Goal: Task Accomplishment & Management: Use online tool/utility

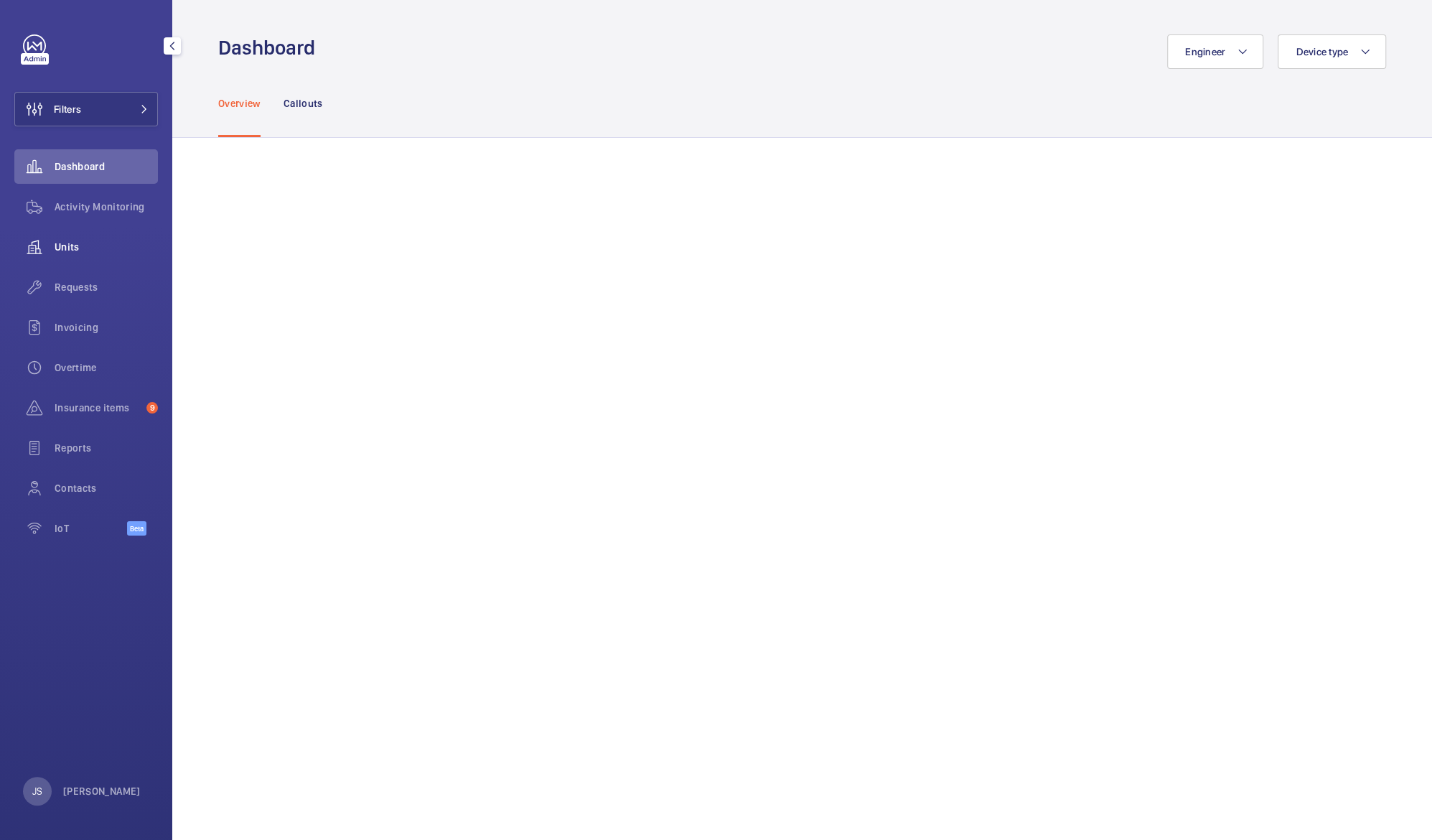
click at [97, 258] on div "Units" at bounding box center [86, 247] width 143 height 34
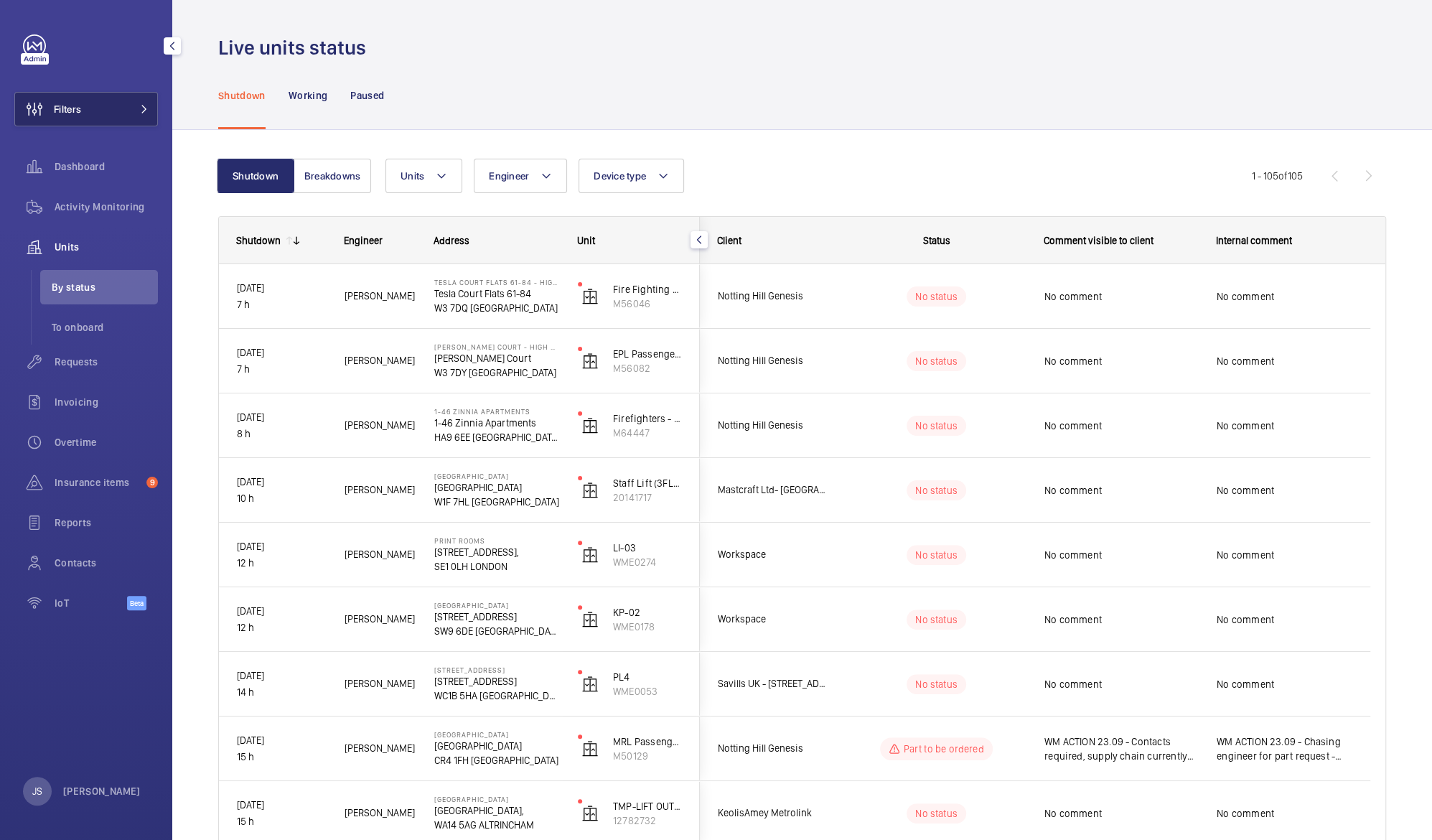
click at [71, 112] on span "Filters" at bounding box center [67, 109] width 27 height 15
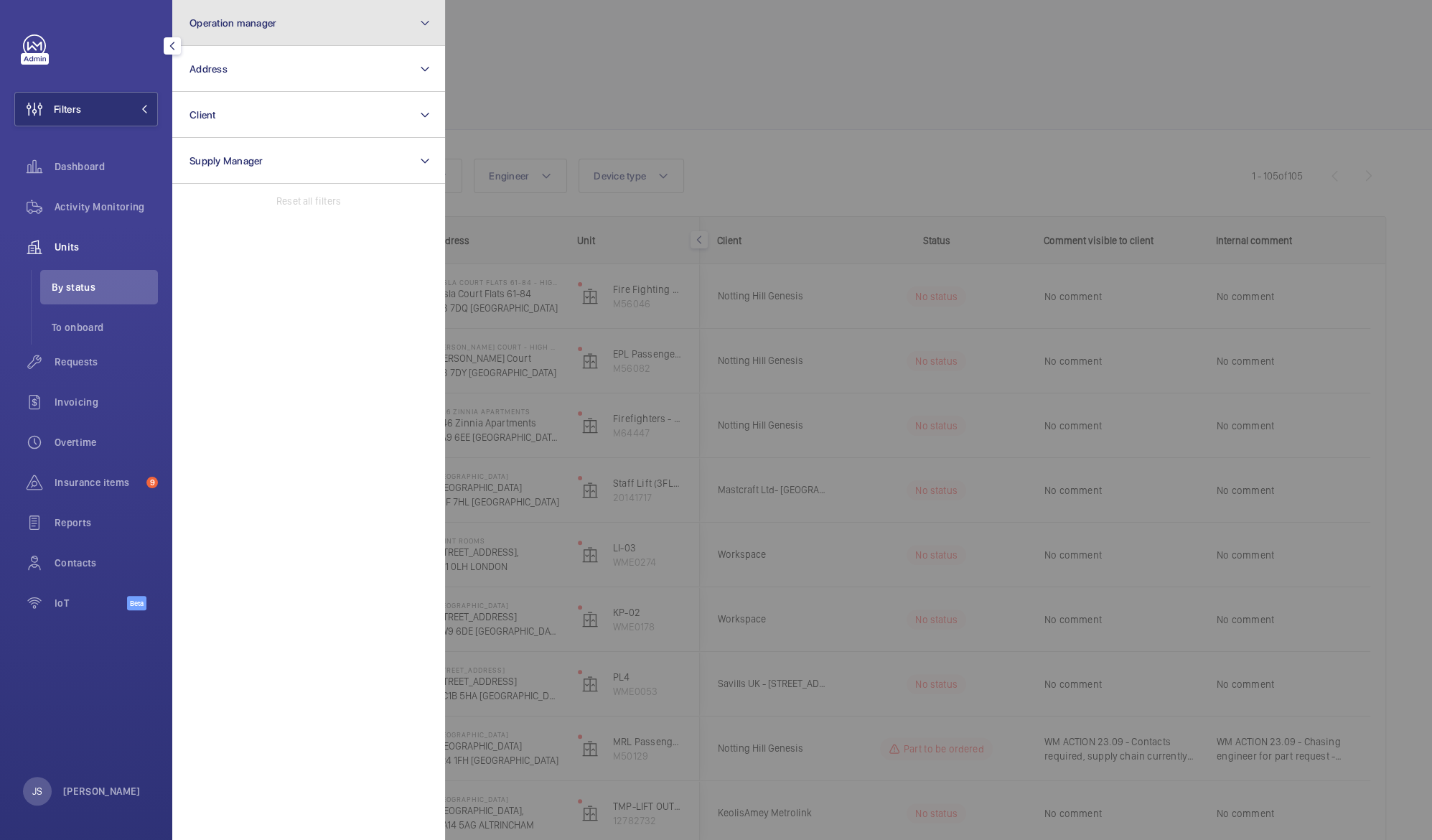
click at [209, 27] on span "Operation manager" at bounding box center [233, 23] width 87 height 12
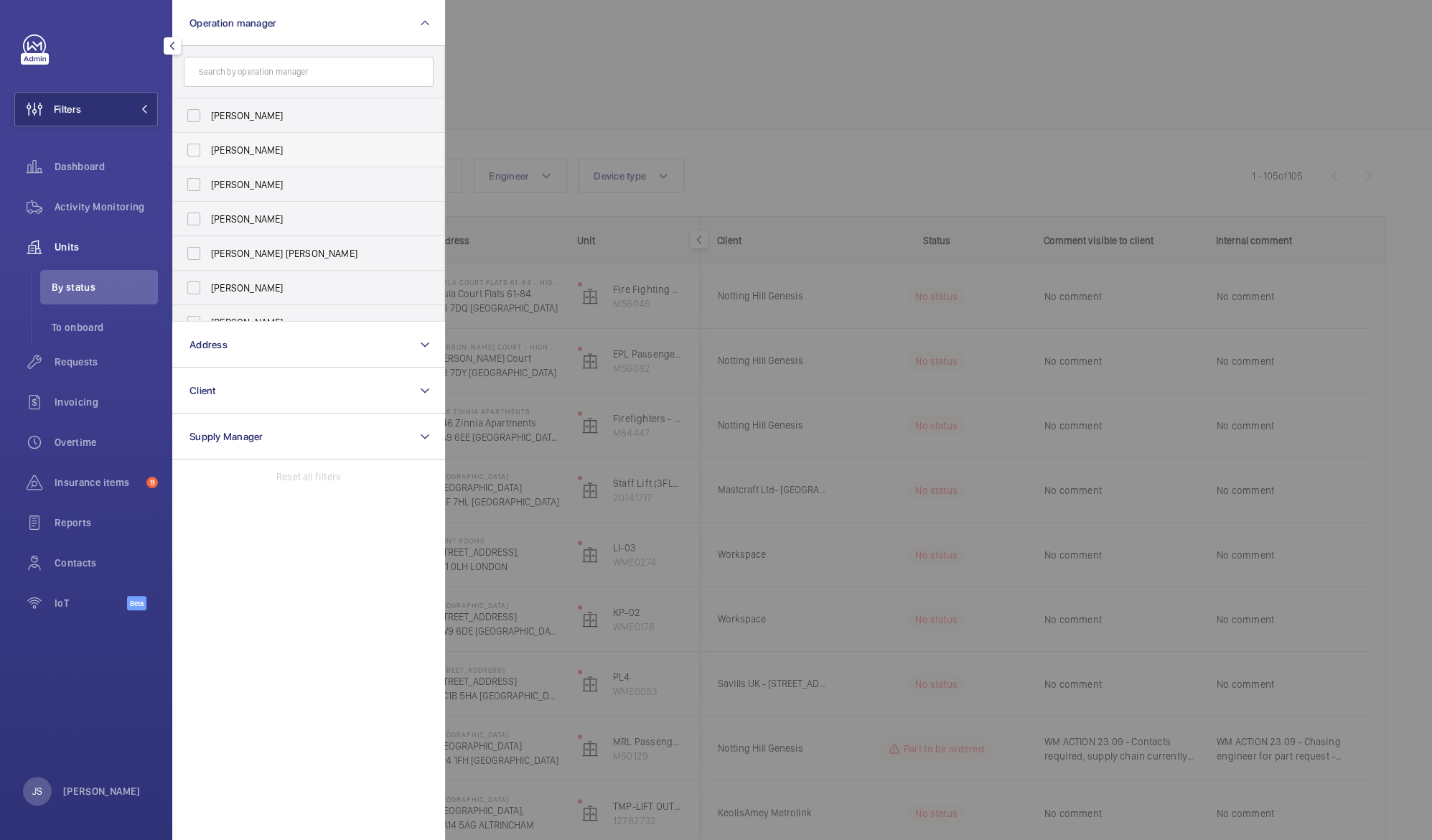
click at [236, 149] on span "[PERSON_NAME]" at bounding box center [310, 150] width 198 height 15
click at [208, 149] on input "[PERSON_NAME]" at bounding box center [193, 149] width 29 height 29
checkbox input "true"
click at [620, 52] on div at bounding box center [1161, 420] width 1432 height 840
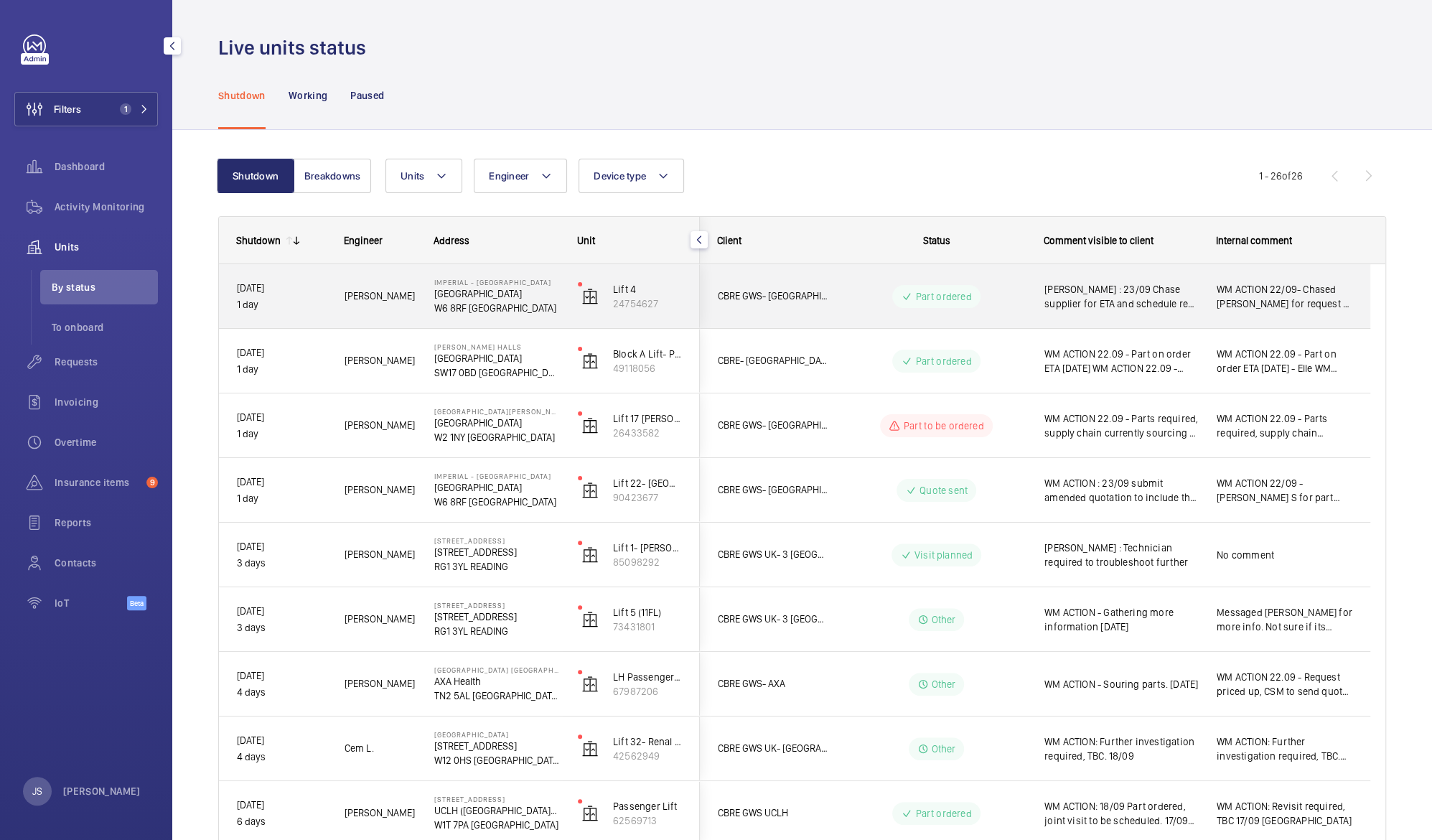
click at [1101, 302] on span "[PERSON_NAME] : 23/09 Chase supplier for ETA and schedule re-attendance. 22/09 …" at bounding box center [1121, 296] width 154 height 29
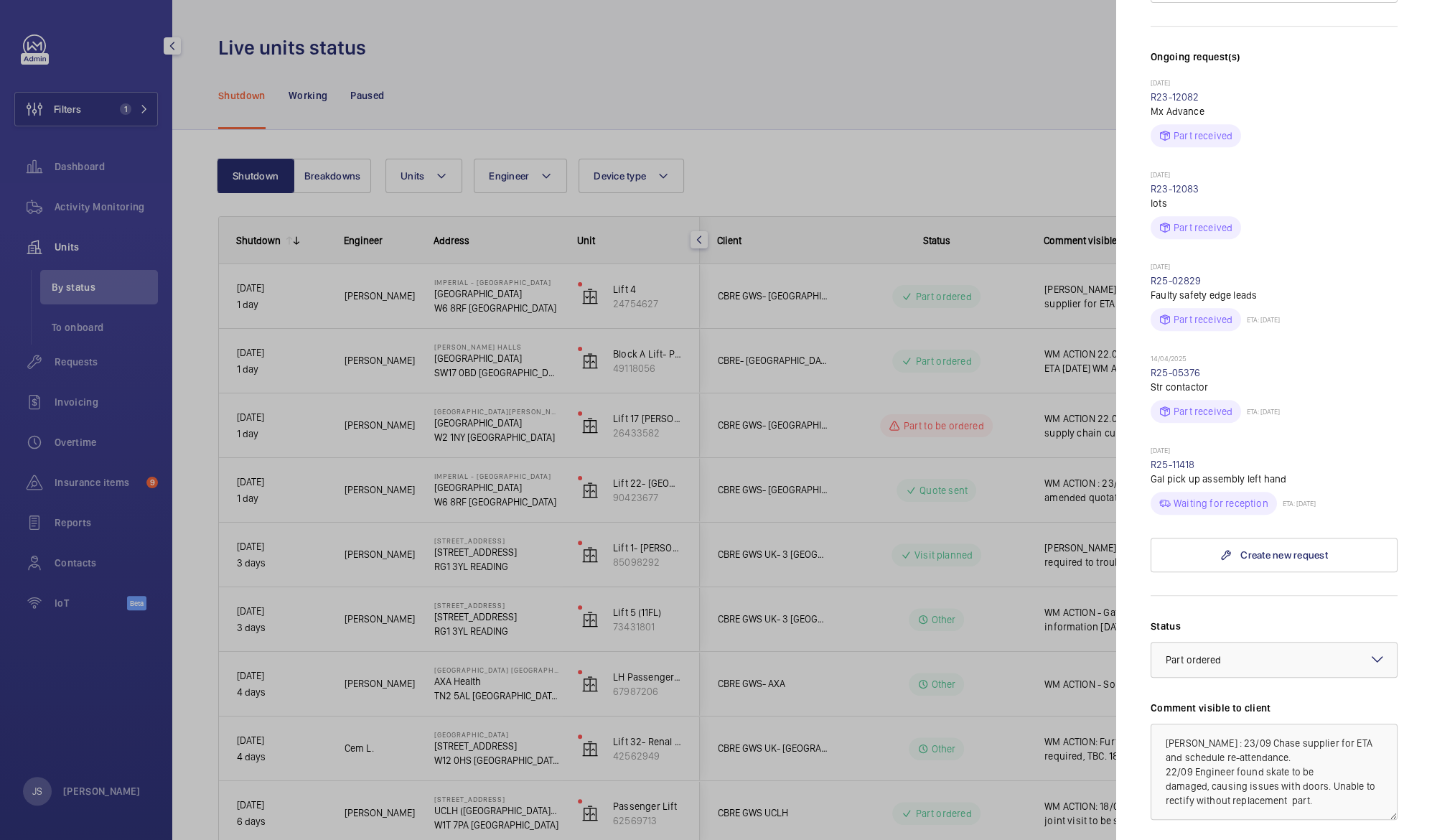
scroll to position [438, 0]
click at [896, 73] on div at bounding box center [716, 420] width 1432 height 840
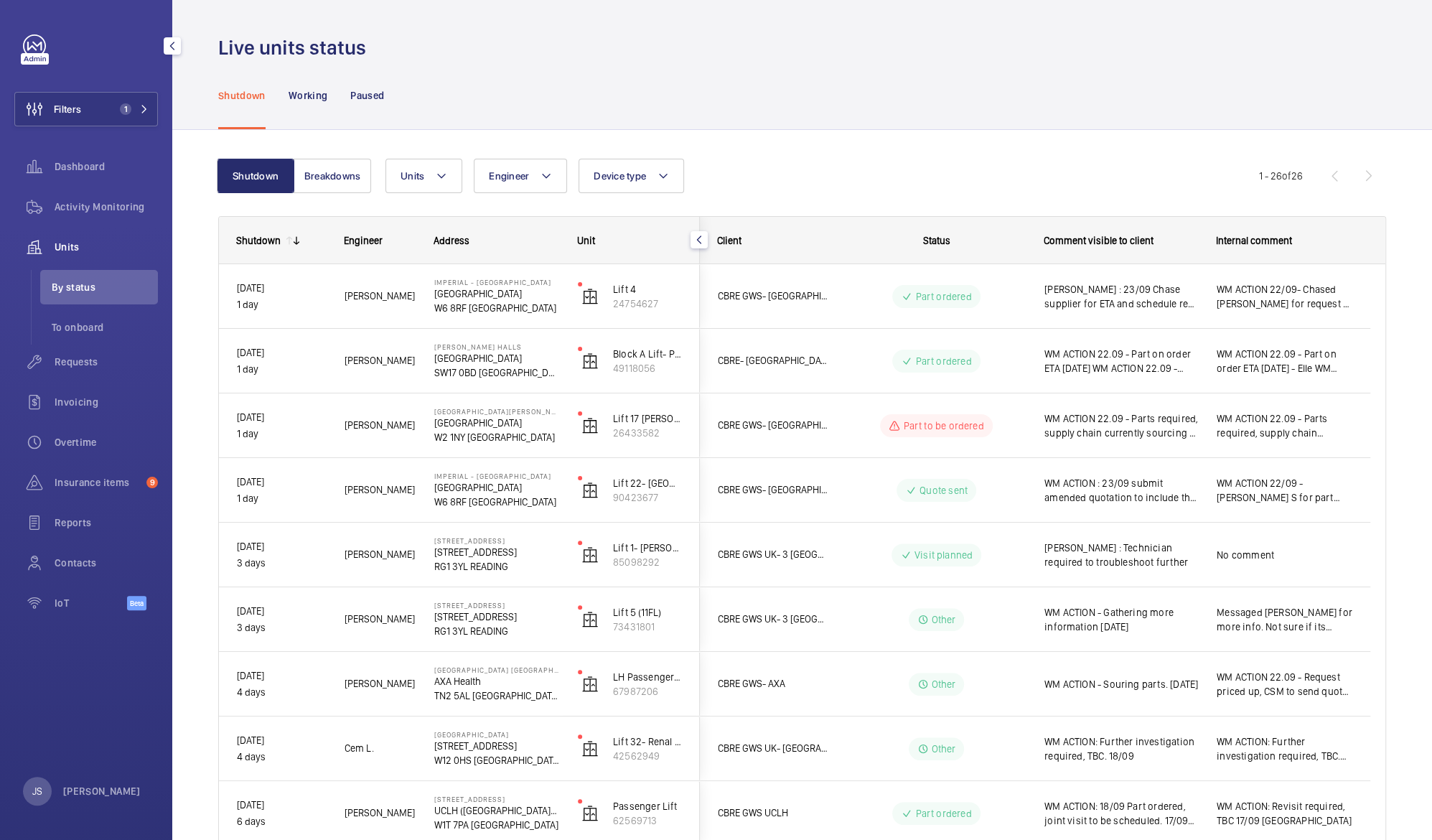
scroll to position [0, 0]
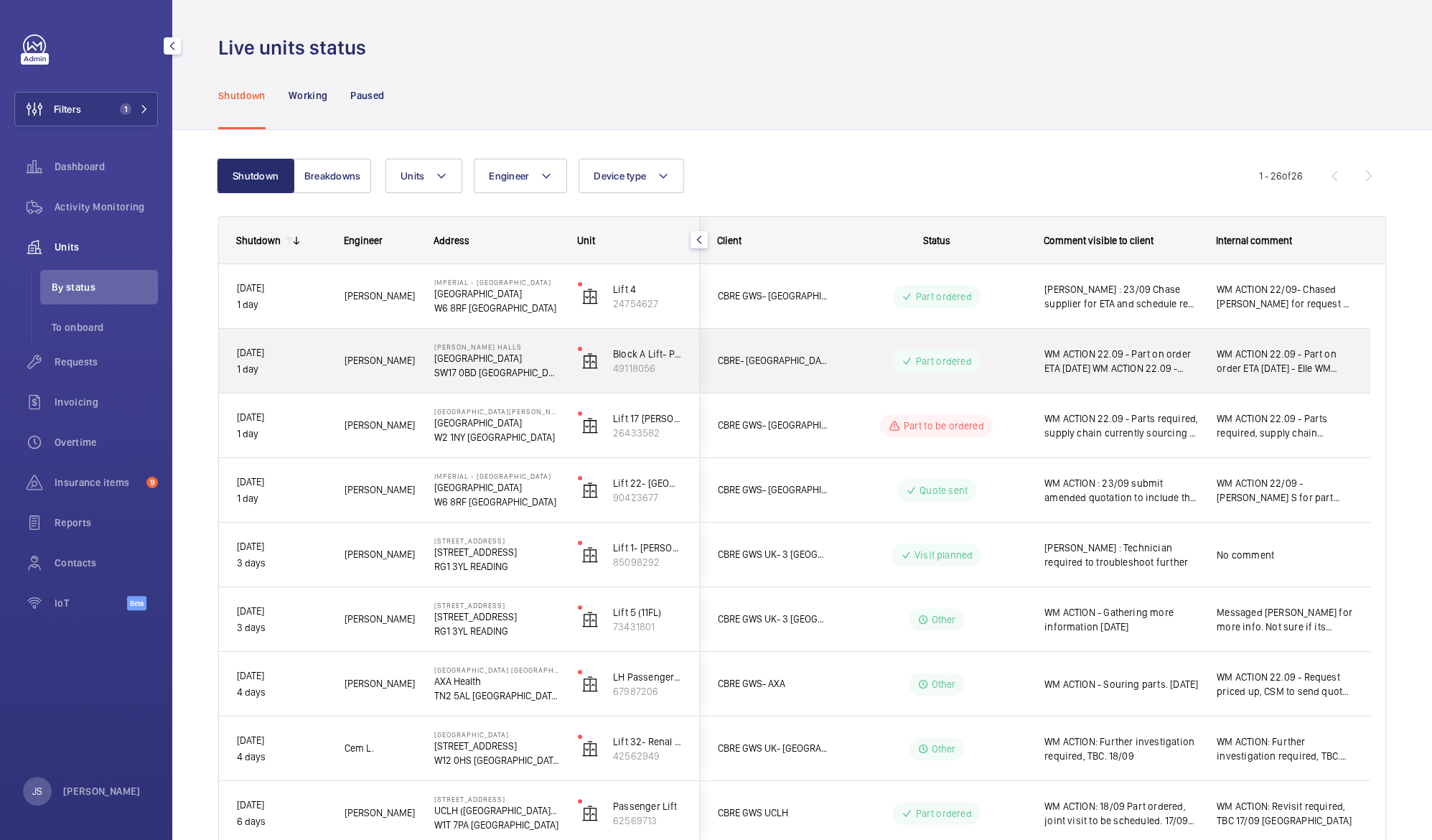
click at [1158, 366] on span "WM ACTION 22.09 - Part on order ETA [DATE] WM ACTION 22.09 - Parts required, su…" at bounding box center [1121, 361] width 154 height 29
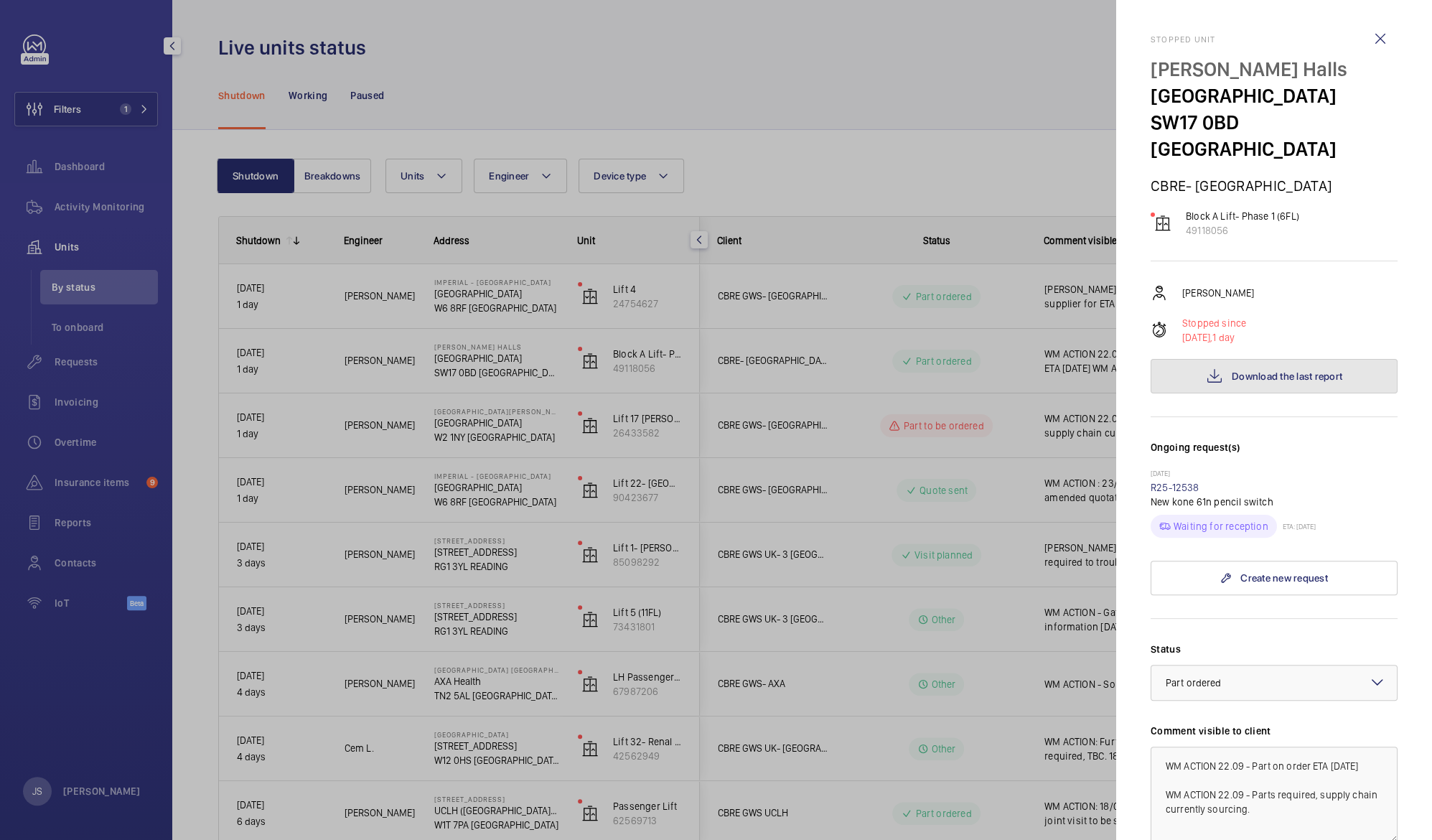
click at [1206, 359] on button "Download the last report" at bounding box center [1273, 375] width 247 height 34
click at [874, 94] on div at bounding box center [716, 420] width 1432 height 840
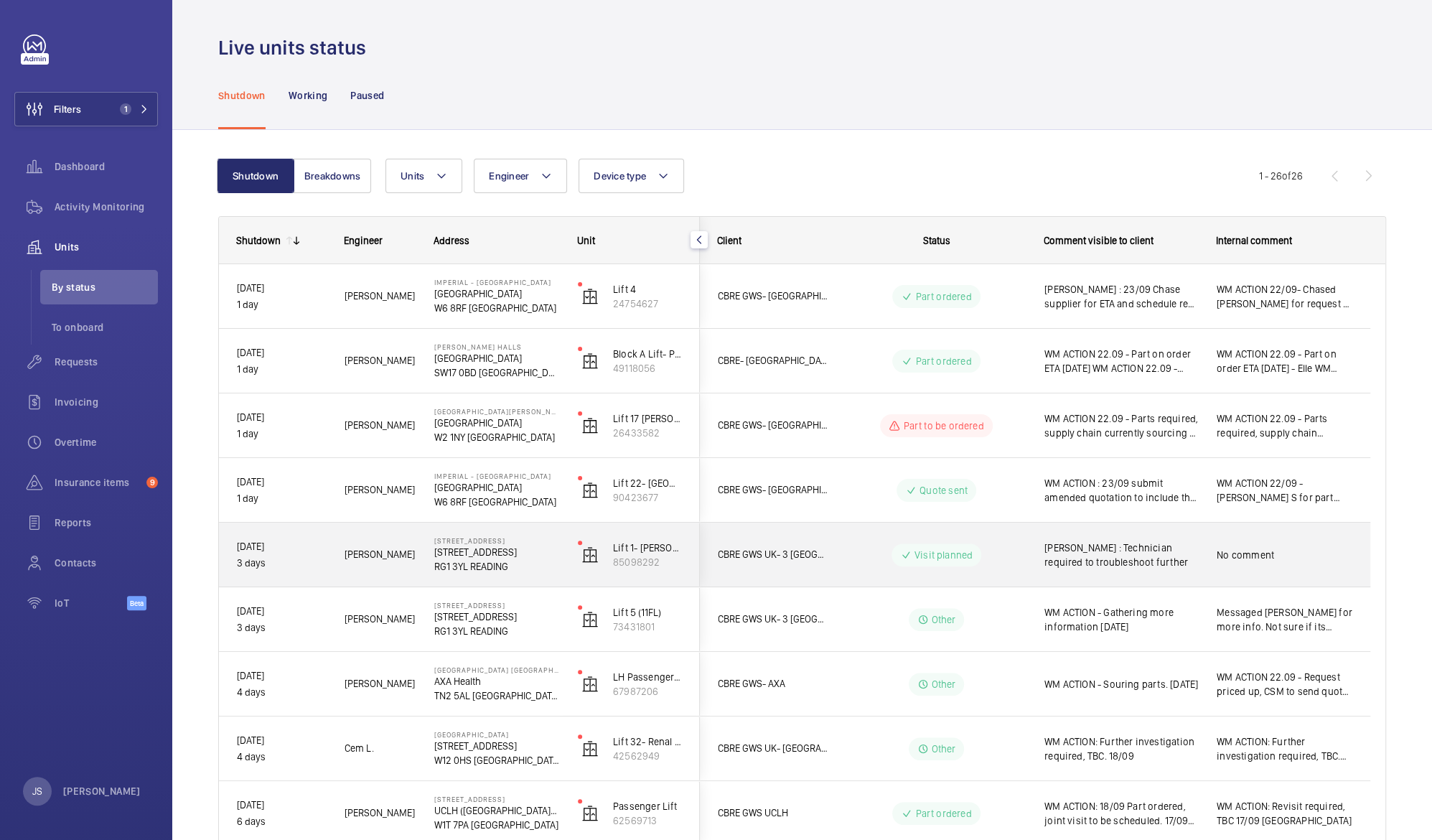
click at [1087, 563] on span "[PERSON_NAME] : Technician required to troubleshoot further" at bounding box center [1121, 555] width 154 height 29
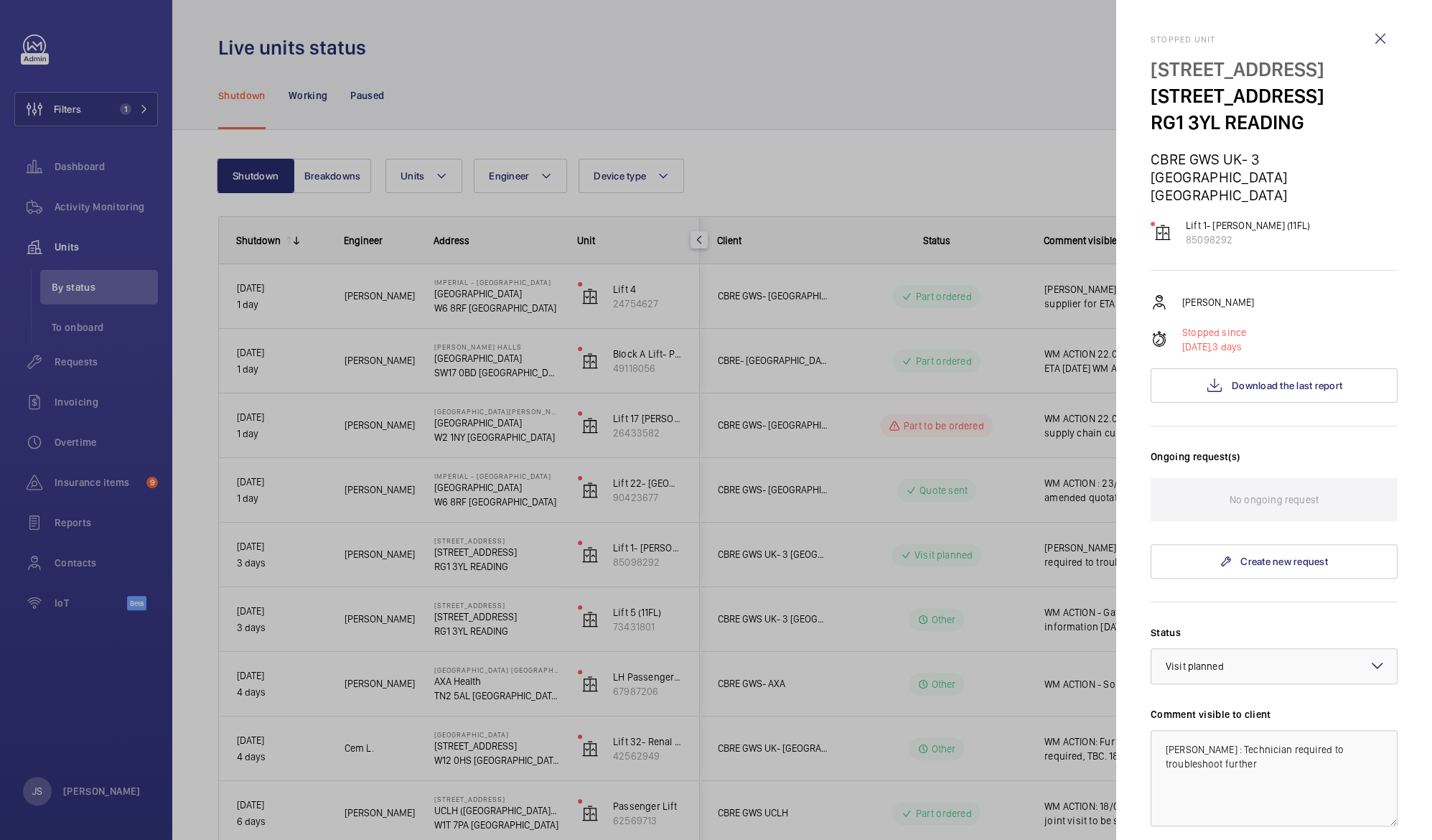
scroll to position [2, 0]
click at [1269, 378] on span "Download the last report" at bounding box center [1286, 383] width 110 height 12
click at [495, 50] on div at bounding box center [716, 420] width 1432 height 840
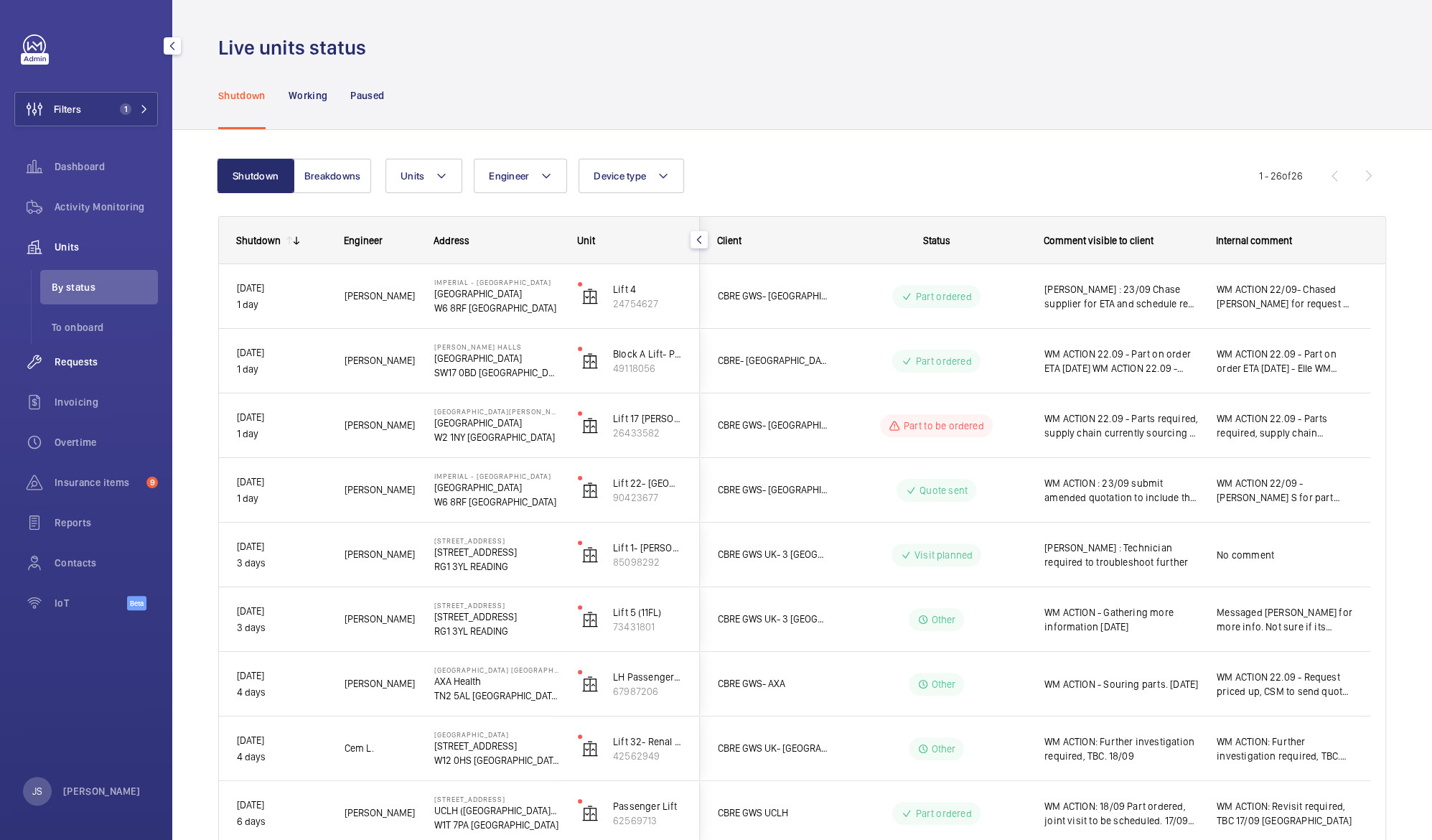
click at [93, 361] on span "Requests" at bounding box center [106, 362] width 103 height 15
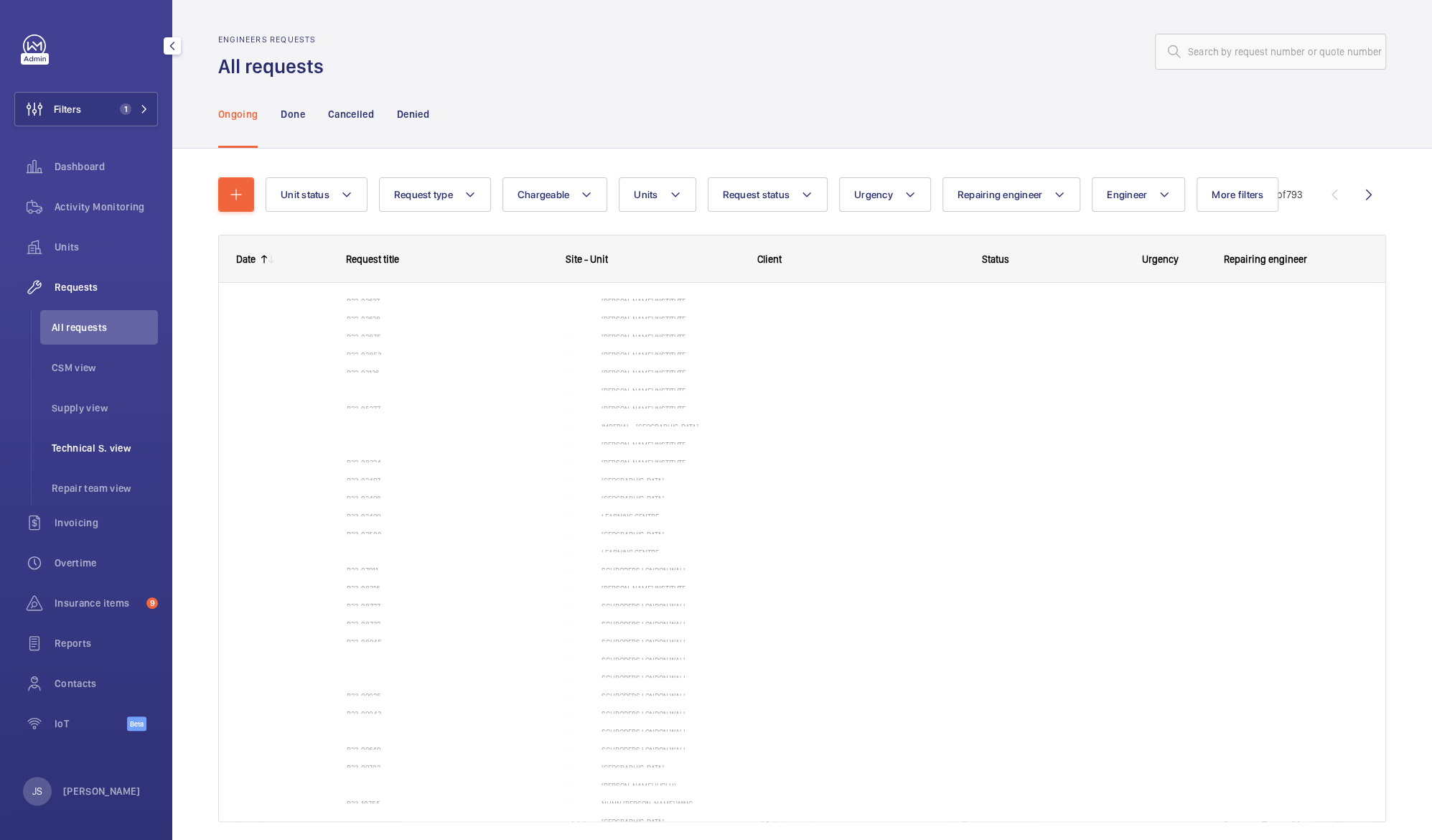
click at [90, 451] on span "Technical S. view" at bounding box center [105, 448] width 106 height 15
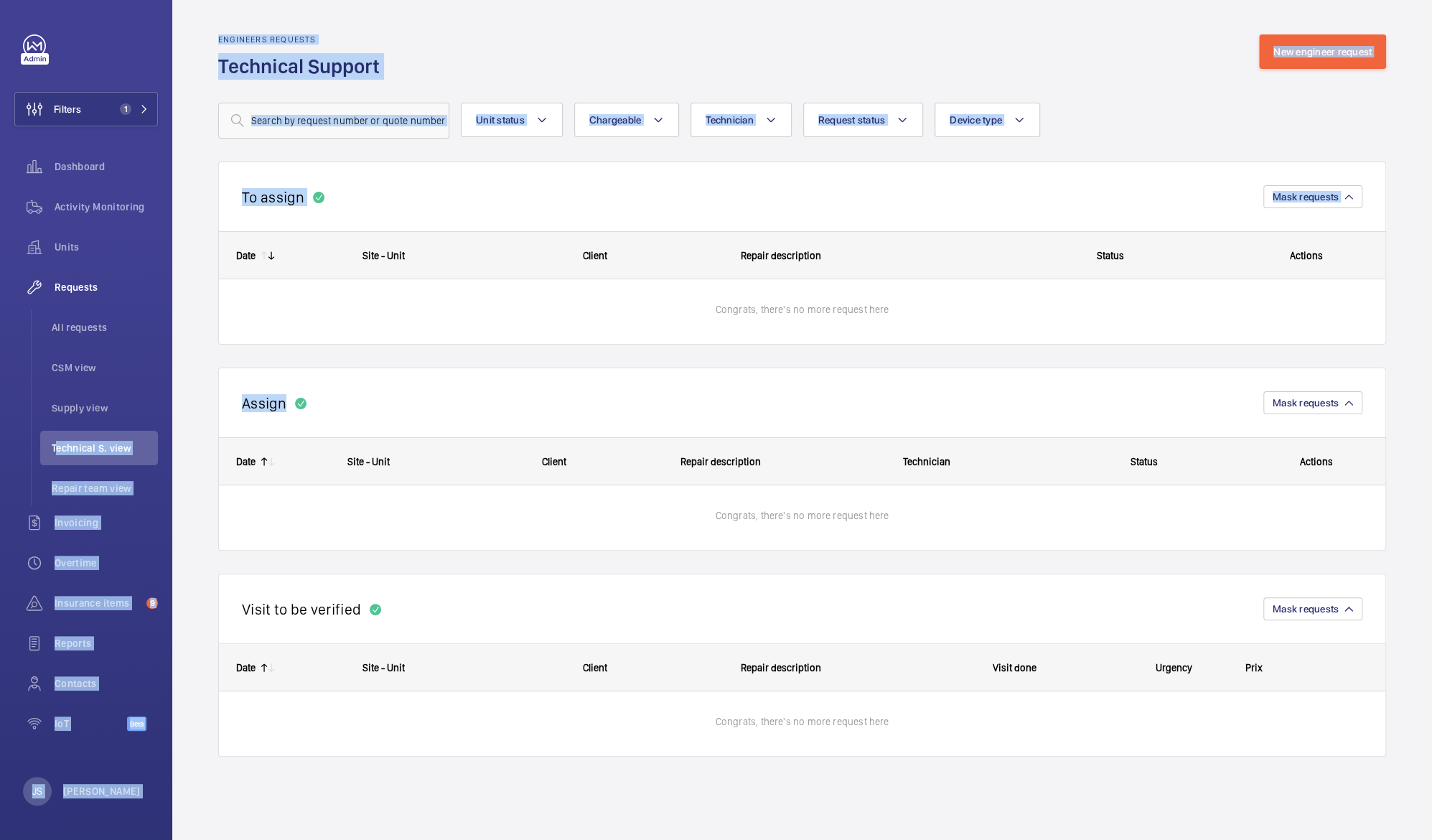
drag, startPoint x: 90, startPoint y: 451, endPoint x: 255, endPoint y: 362, distance: 187.5
click at [255, 362] on mat-sidenav-content "Filters 1 Dashboard Activity Monitoring Units Requests All requests CSM view Su…" at bounding box center [716, 420] width 1432 height 840
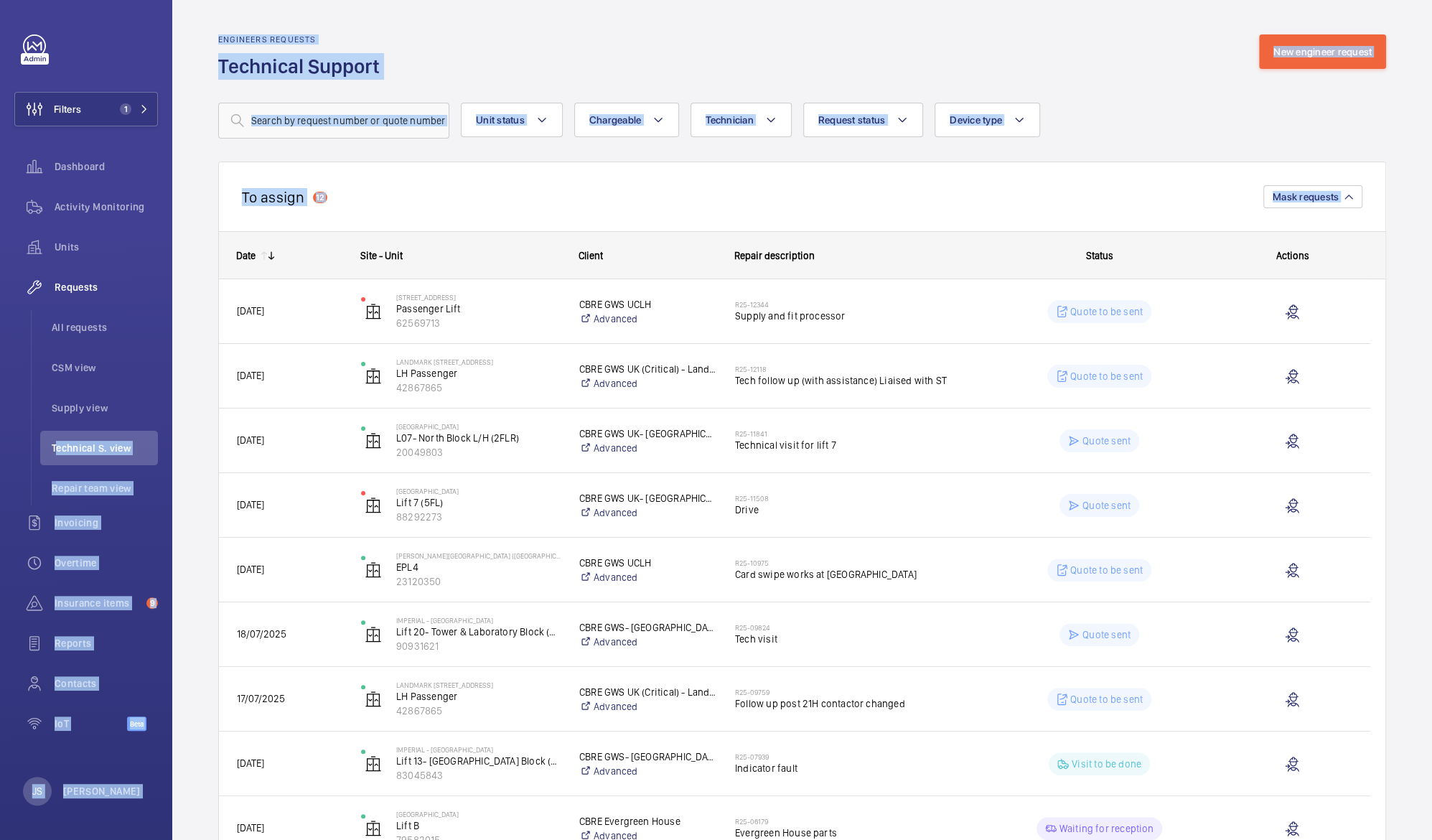
drag, startPoint x: 255, startPoint y: 362, endPoint x: 418, endPoint y: 155, distance: 263.5
click at [418, 155] on wm-front-repair-requests-business-view "Engineers requests Technical Support New engineer request Unit status Chargeabl…" at bounding box center [802, 751] width 1168 height 1433
click at [86, 103] on button "Filters 1" at bounding box center [86, 109] width 143 height 34
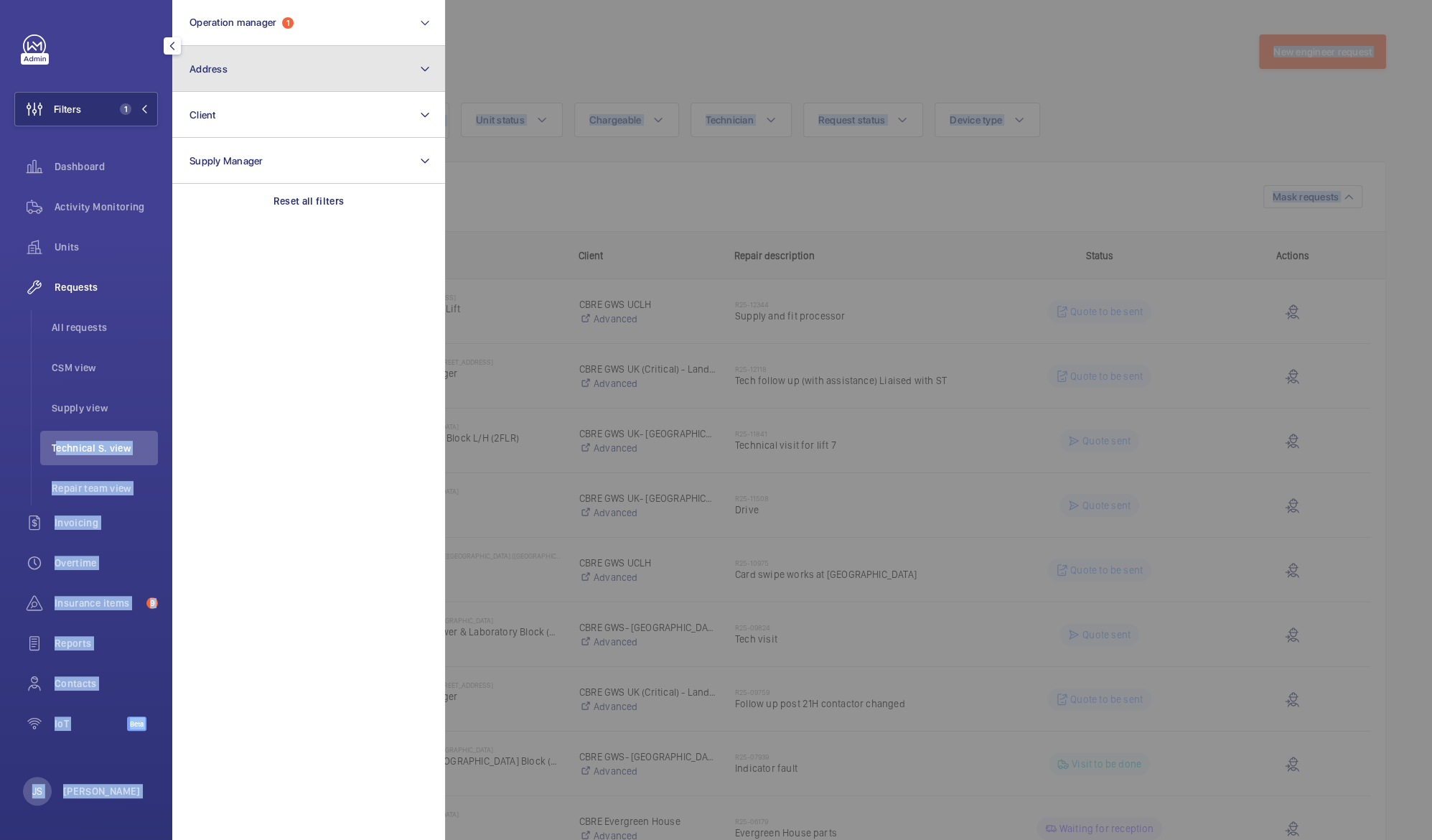
click at [231, 66] on button "Address" at bounding box center [308, 69] width 273 height 46
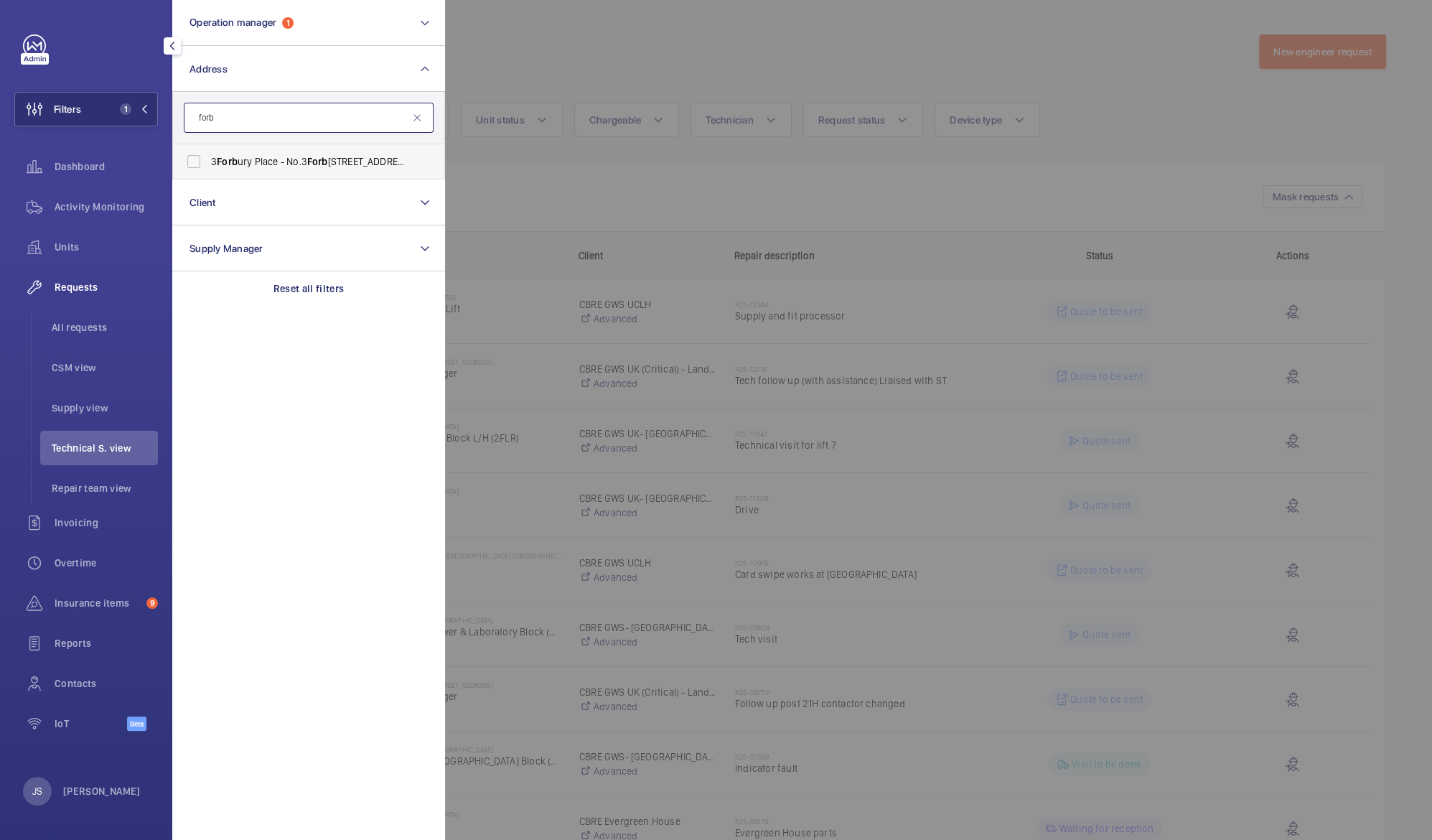
type input "forb"
click at [265, 164] on span "[STREET_ADDRESS]" at bounding box center [310, 162] width 198 height 15
click at [208, 164] on input "[STREET_ADDRESS]" at bounding box center [193, 161] width 29 height 29
checkbox input "true"
click at [641, 38] on div at bounding box center [1161, 420] width 1432 height 840
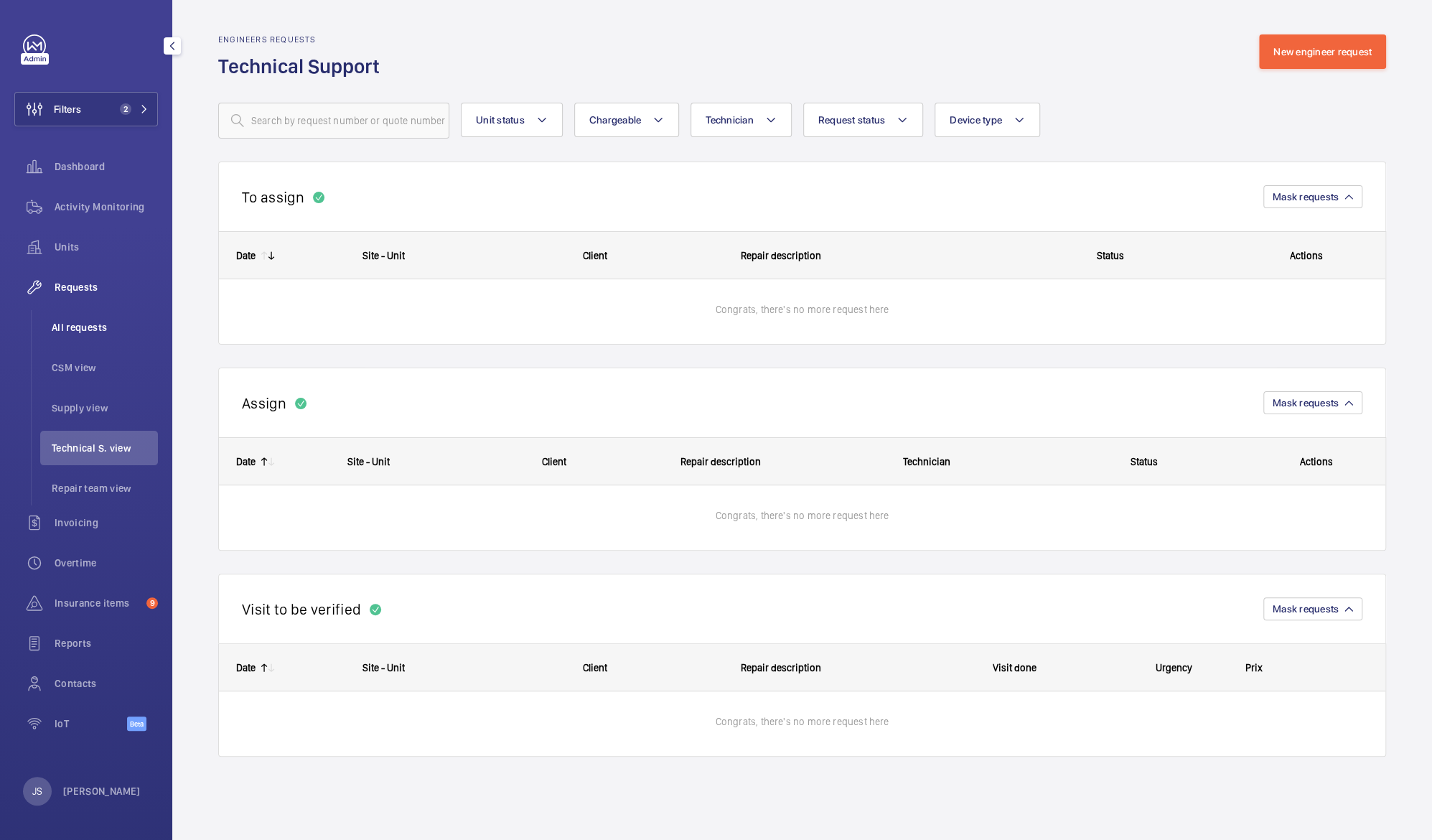
click at [73, 333] on span "All requests" at bounding box center [105, 327] width 106 height 15
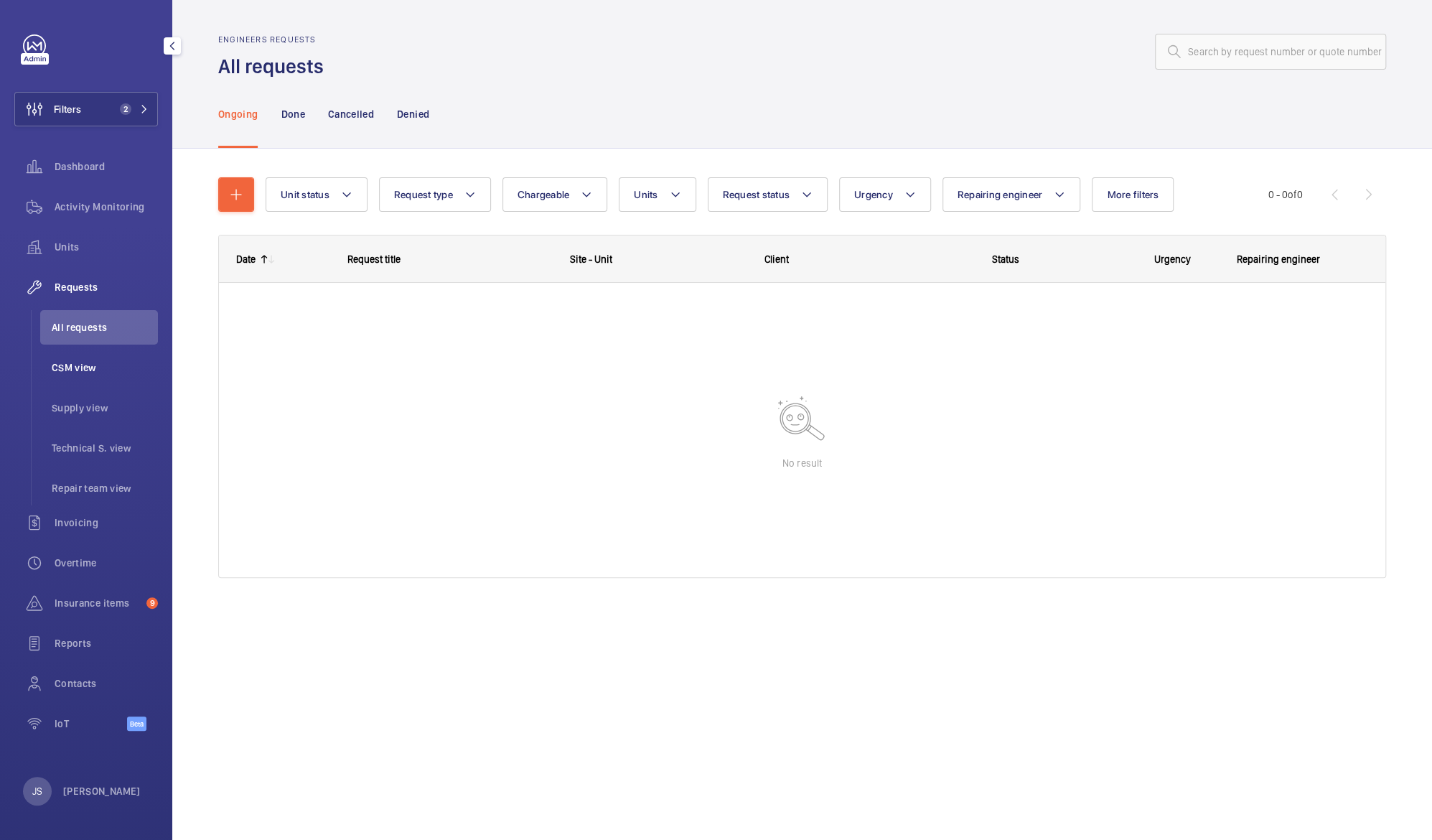
click at [97, 367] on span "CSM view" at bounding box center [105, 367] width 106 height 15
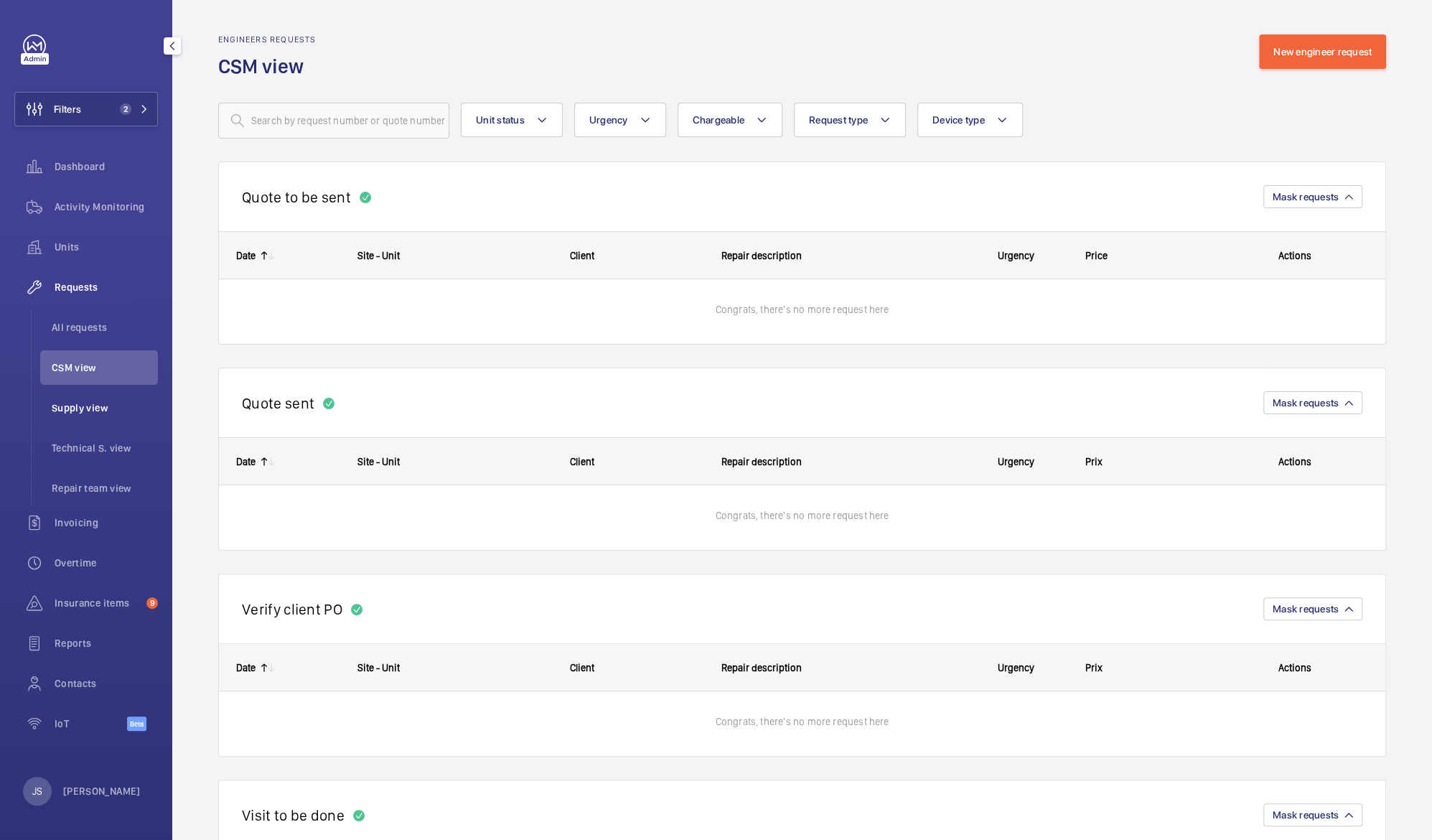
click at [86, 406] on span "Supply view" at bounding box center [105, 408] width 106 height 15
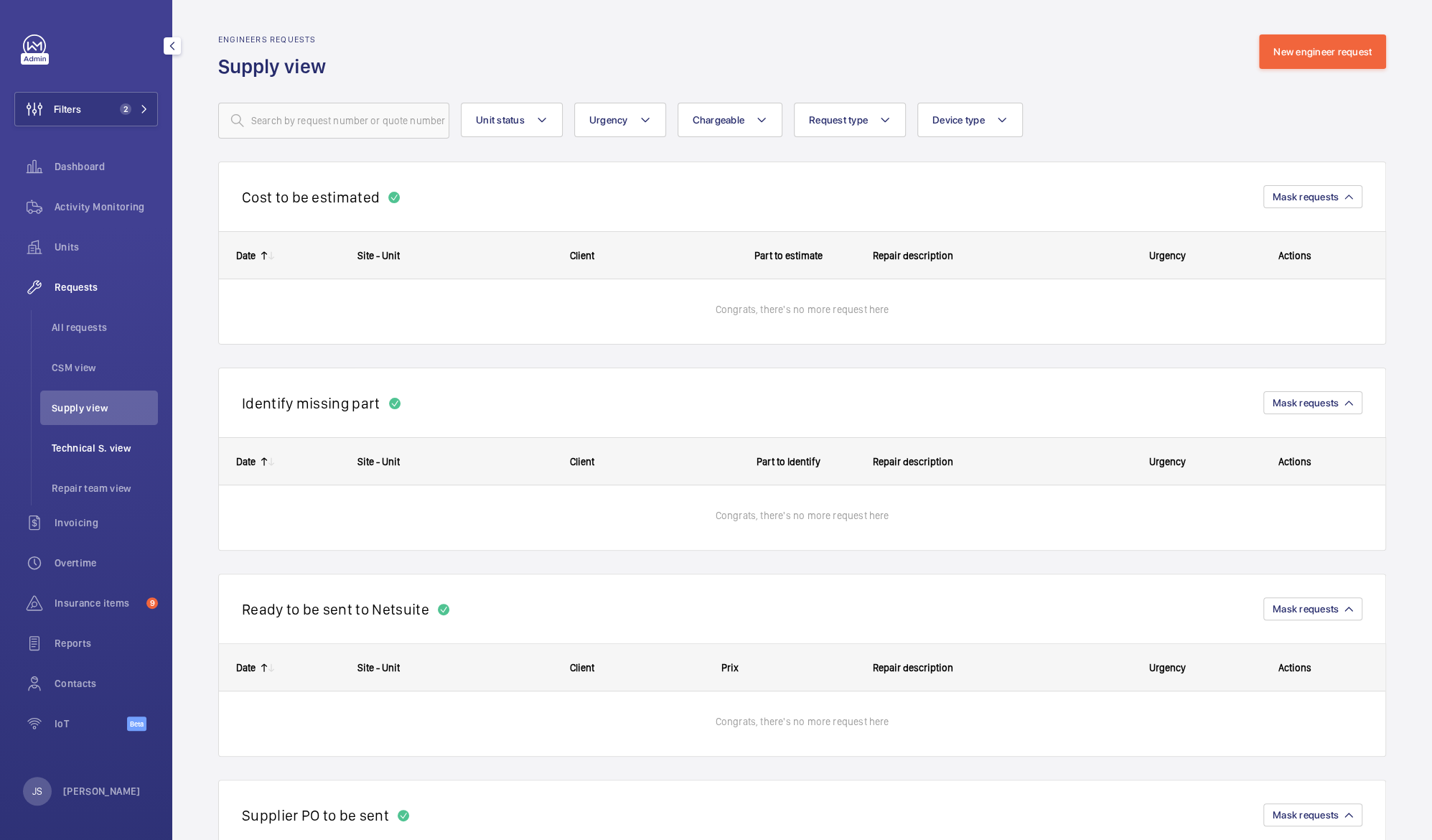
click at [85, 448] on span "Technical S. view" at bounding box center [105, 448] width 106 height 15
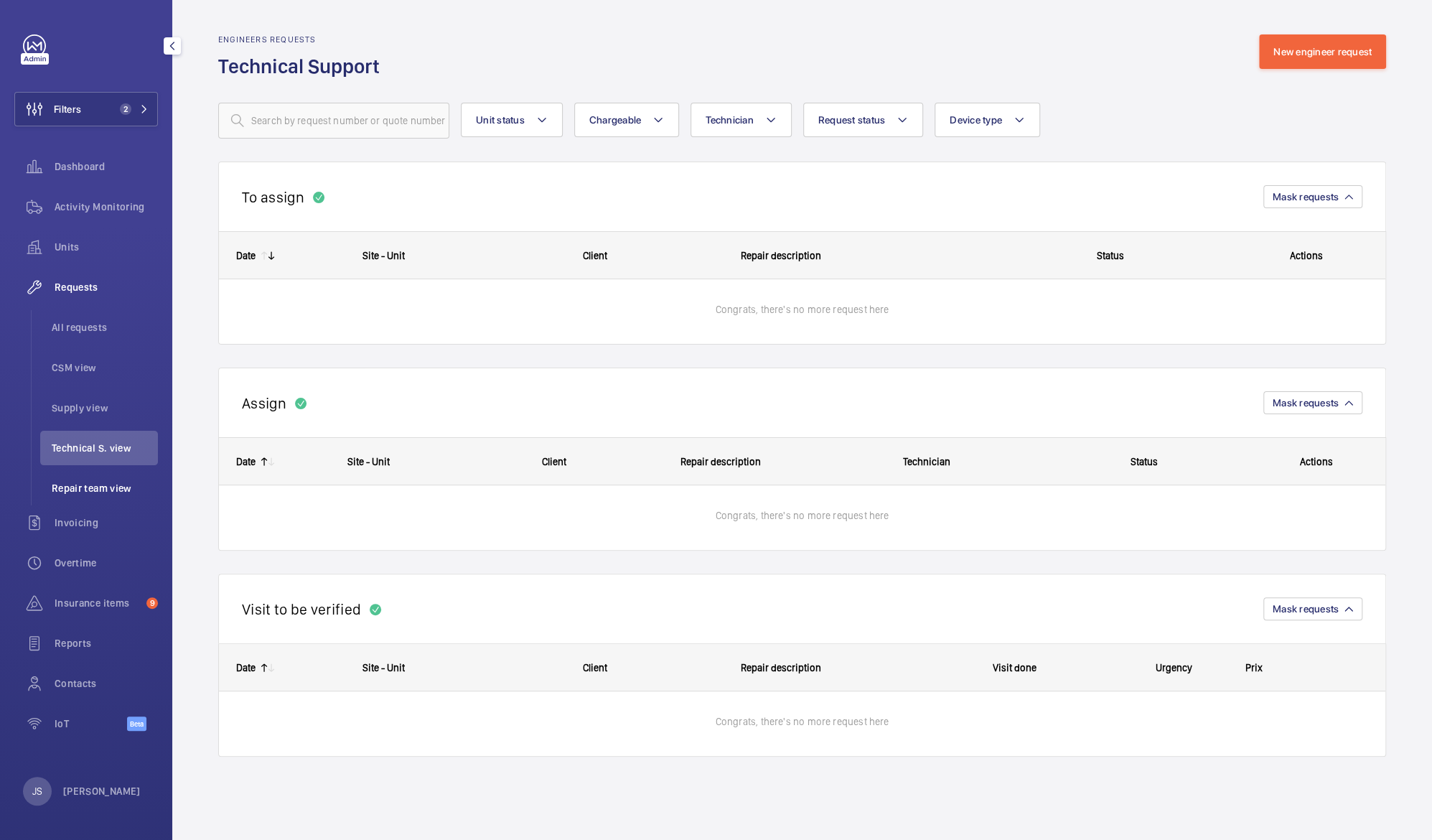
click at [90, 486] on span "Repair team view" at bounding box center [105, 488] width 106 height 15
click at [70, 528] on span "Invoicing" at bounding box center [106, 522] width 103 height 15
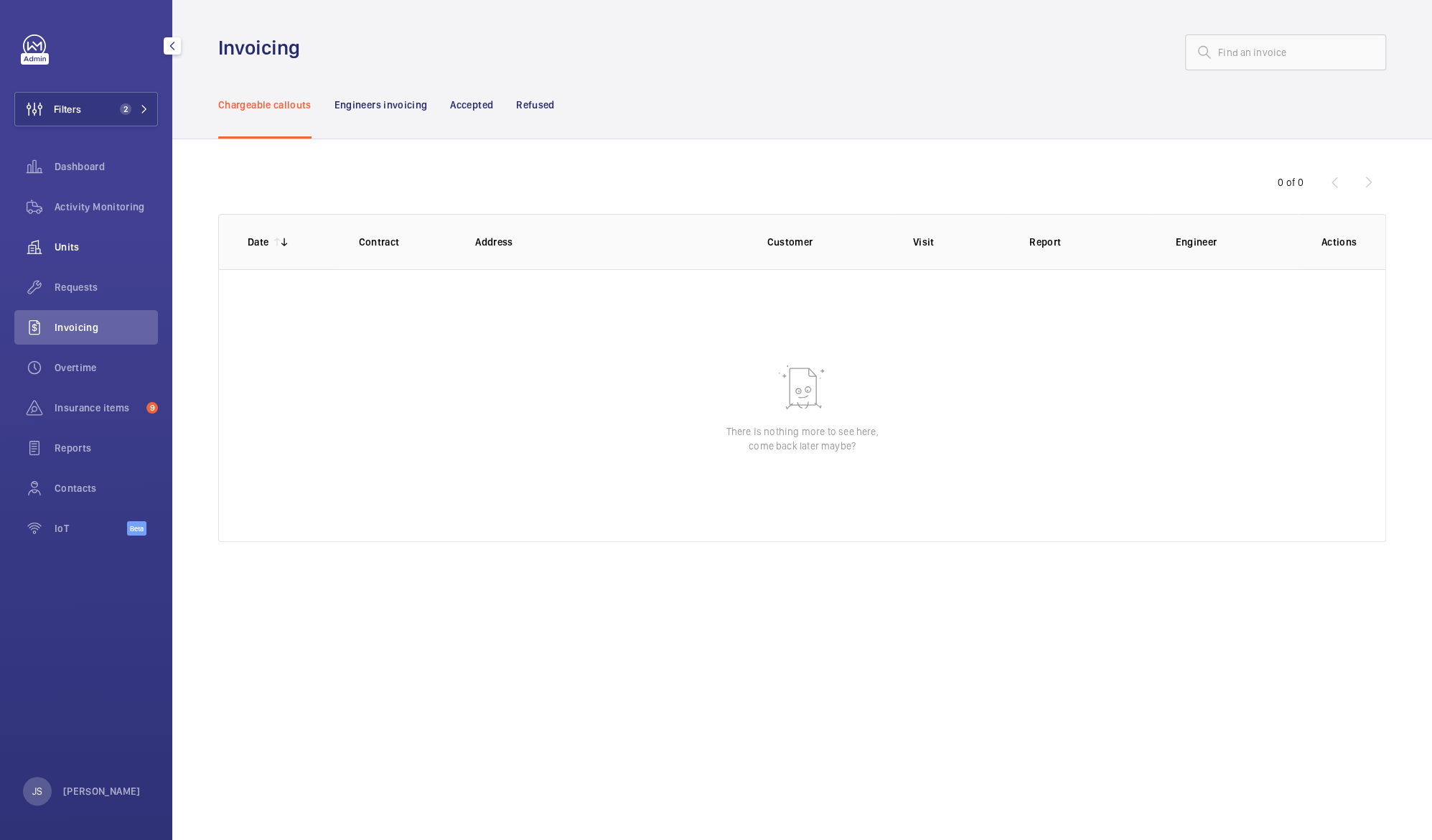
click at [69, 242] on span "Units" at bounding box center [106, 247] width 103 height 15
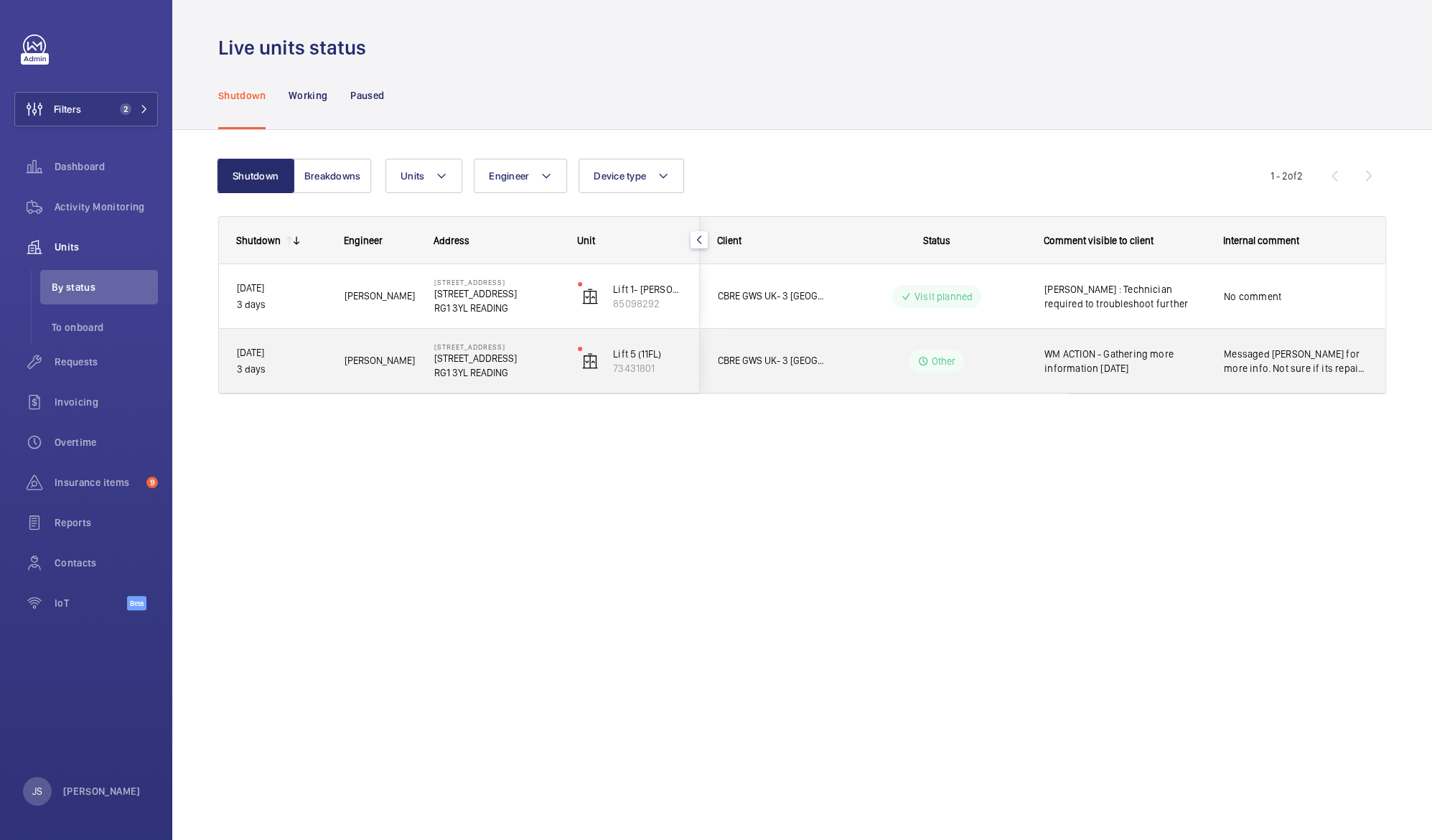
click at [1291, 362] on span "Messaged [PERSON_NAME] for more info. Not sure if its repairs or not" at bounding box center [1295, 361] width 143 height 29
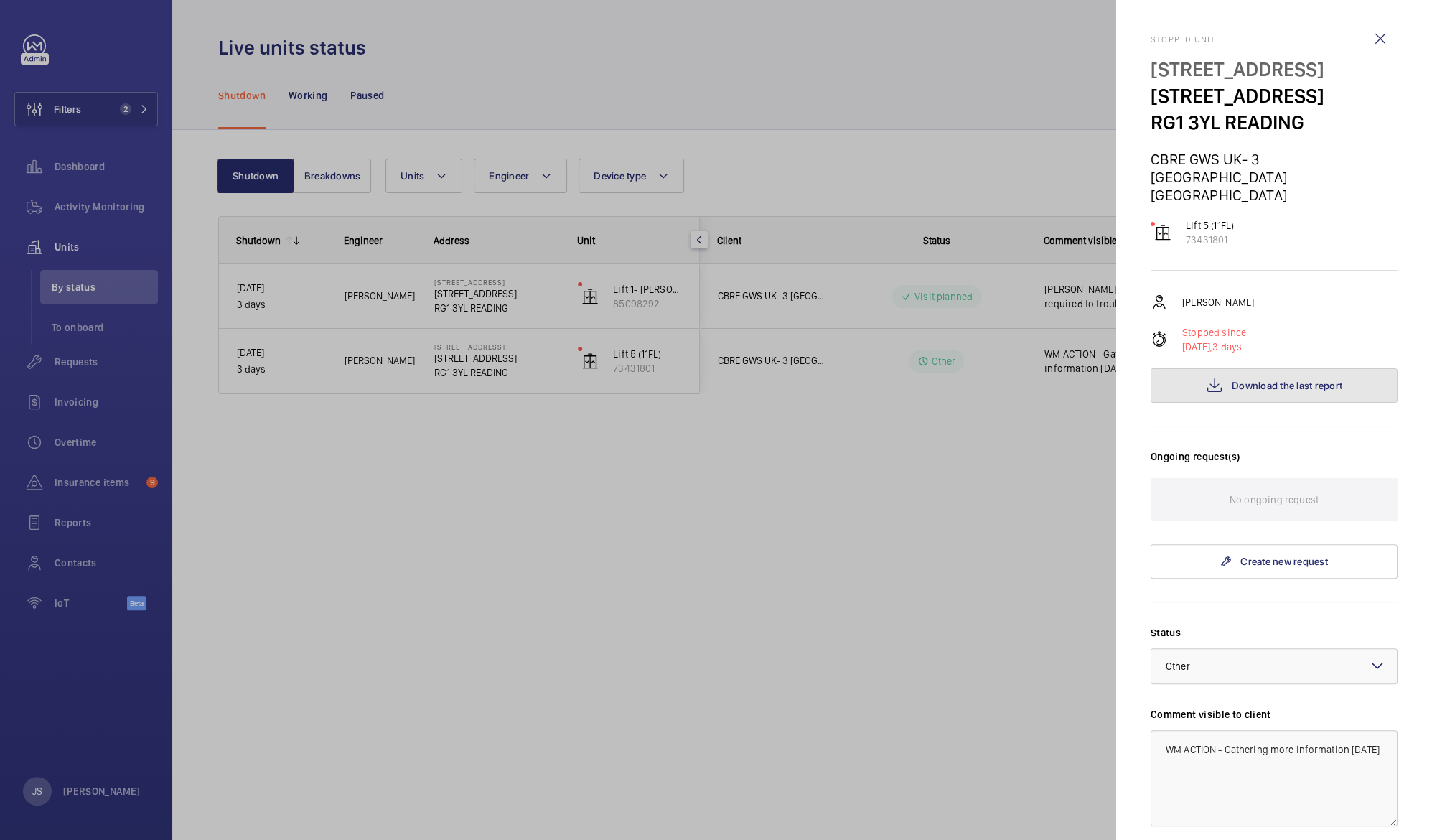
click at [1309, 380] on span "Download the last report" at bounding box center [1286, 386] width 110 height 12
click at [845, 432] on div at bounding box center [716, 420] width 1432 height 840
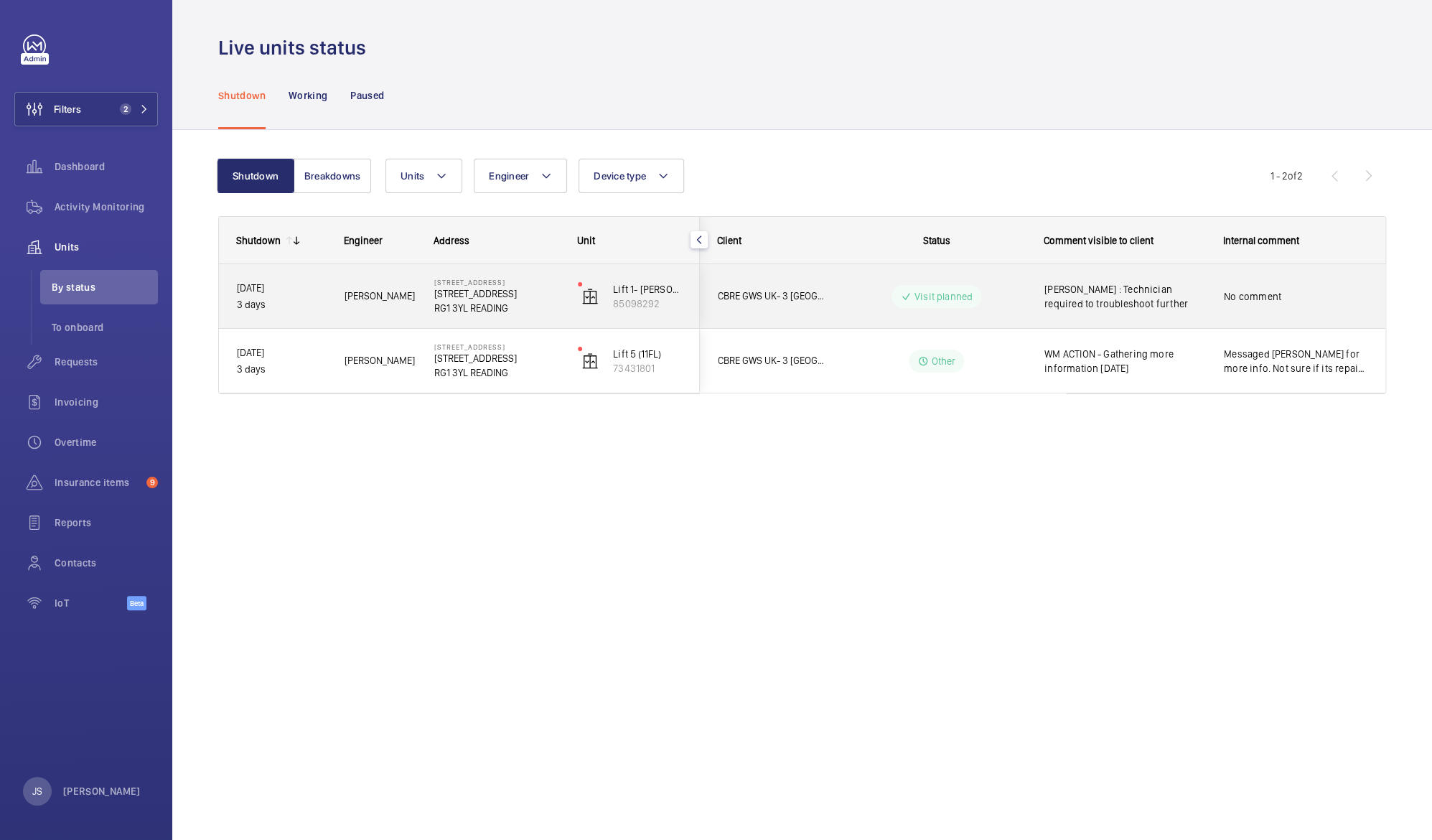
click at [1090, 299] on span "[PERSON_NAME] : Technician required to troubleshoot further" at bounding box center [1125, 296] width 161 height 29
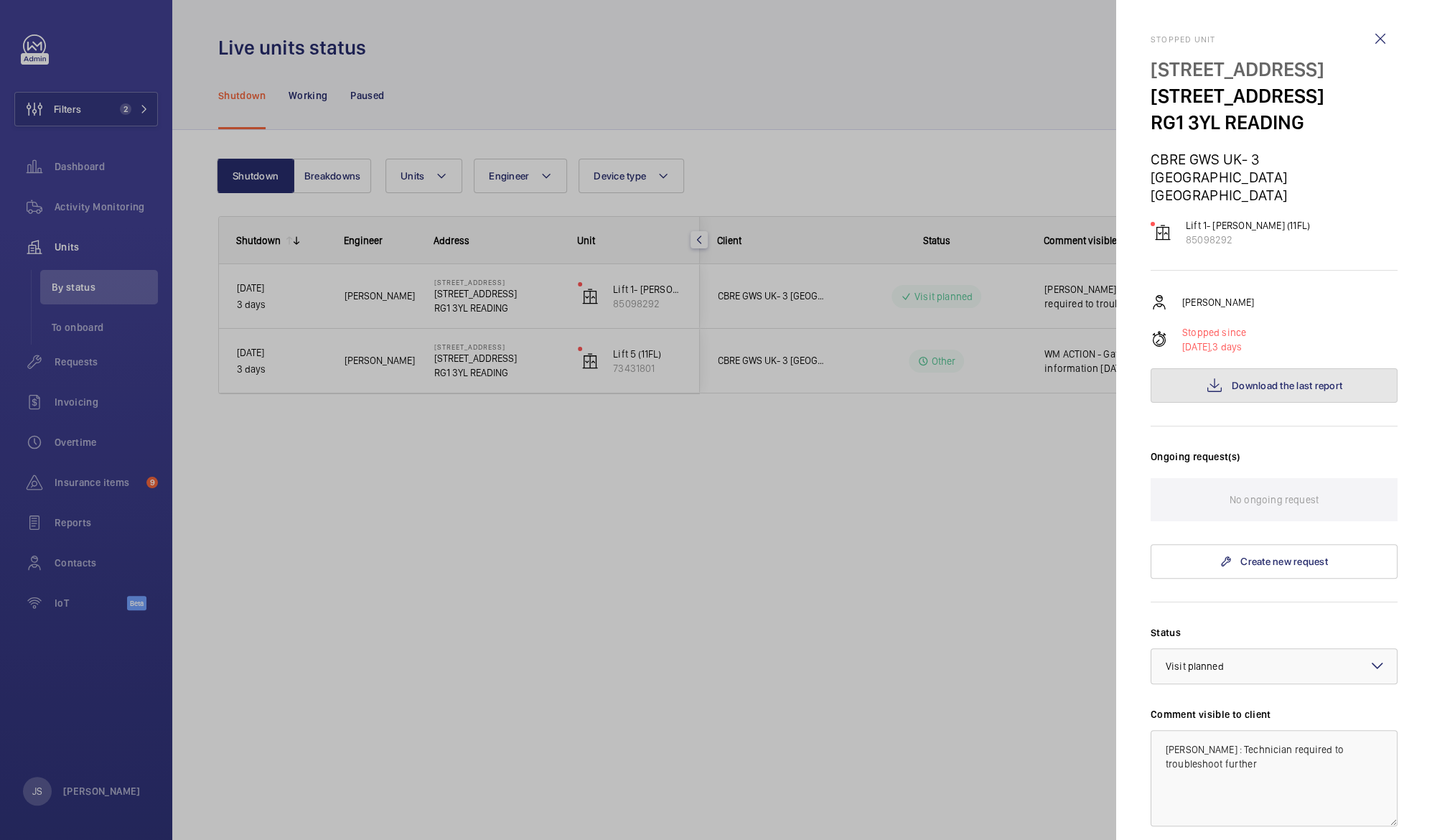
click at [1241, 380] on span "Download the last report" at bounding box center [1286, 386] width 110 height 12
click at [641, 532] on div at bounding box center [716, 420] width 1432 height 840
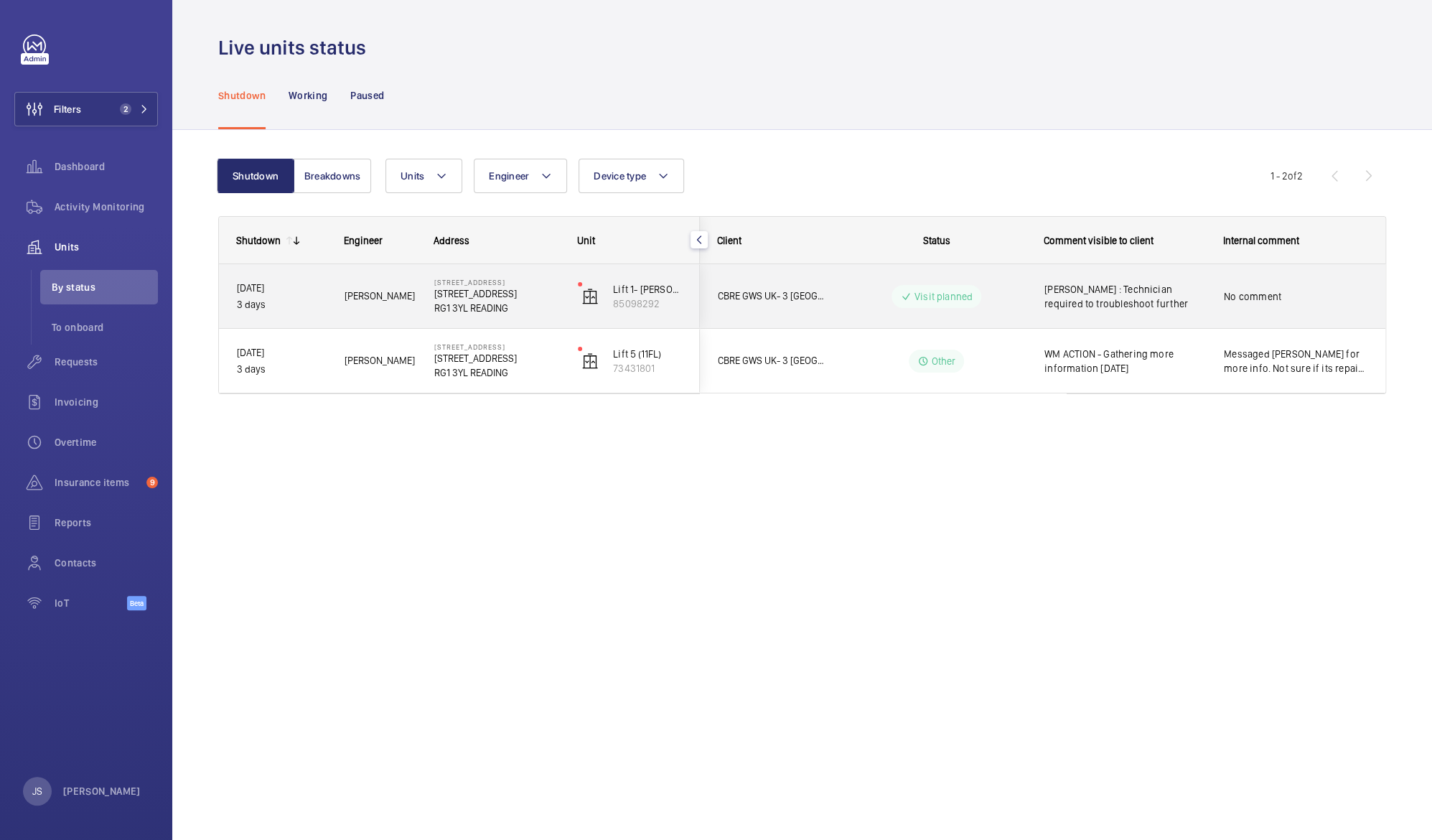
click at [464, 301] on p "RG1 3YL READING" at bounding box center [496, 308] width 125 height 15
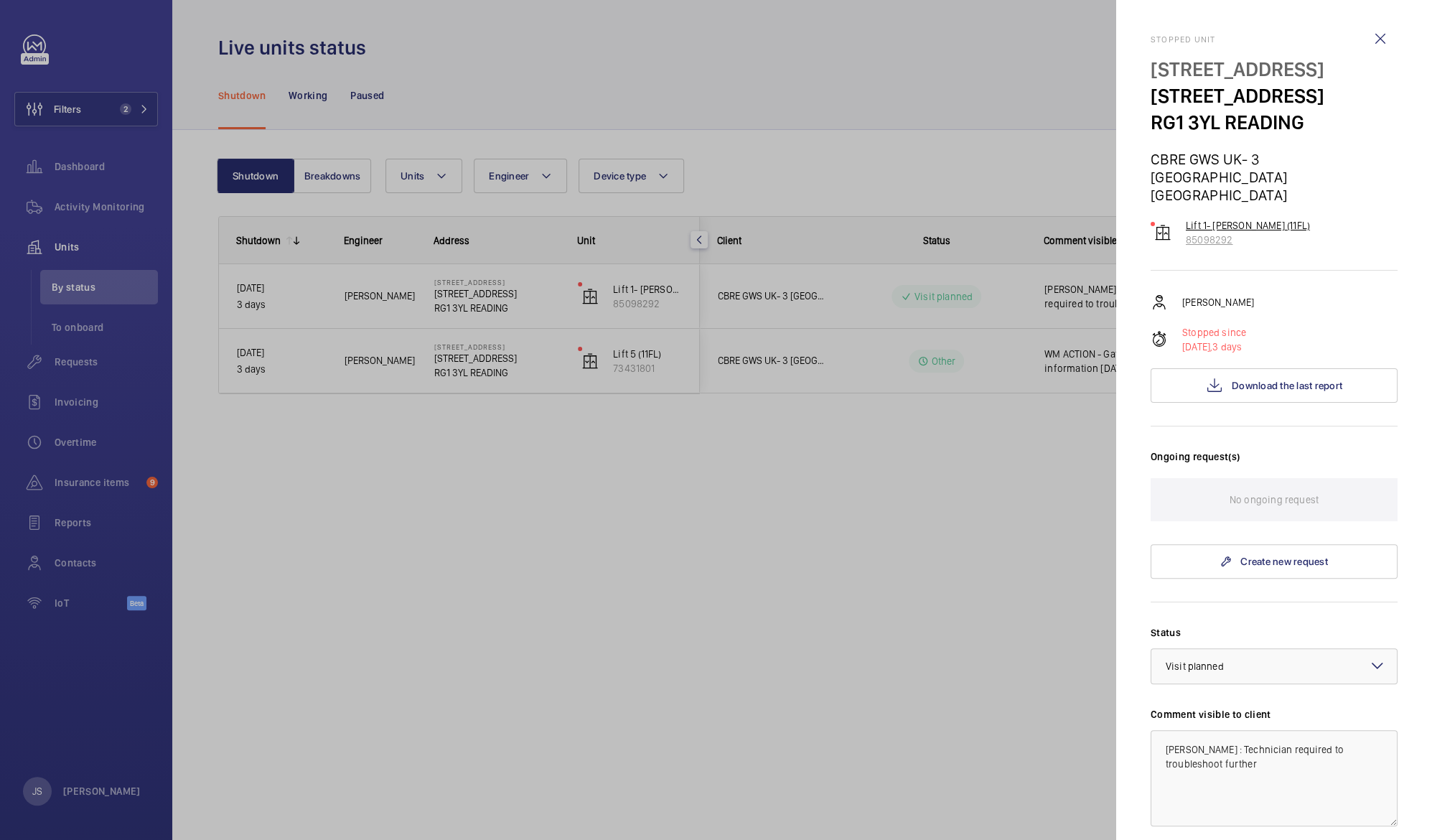
click at [1220, 233] on p "85098292" at bounding box center [1248, 240] width 124 height 15
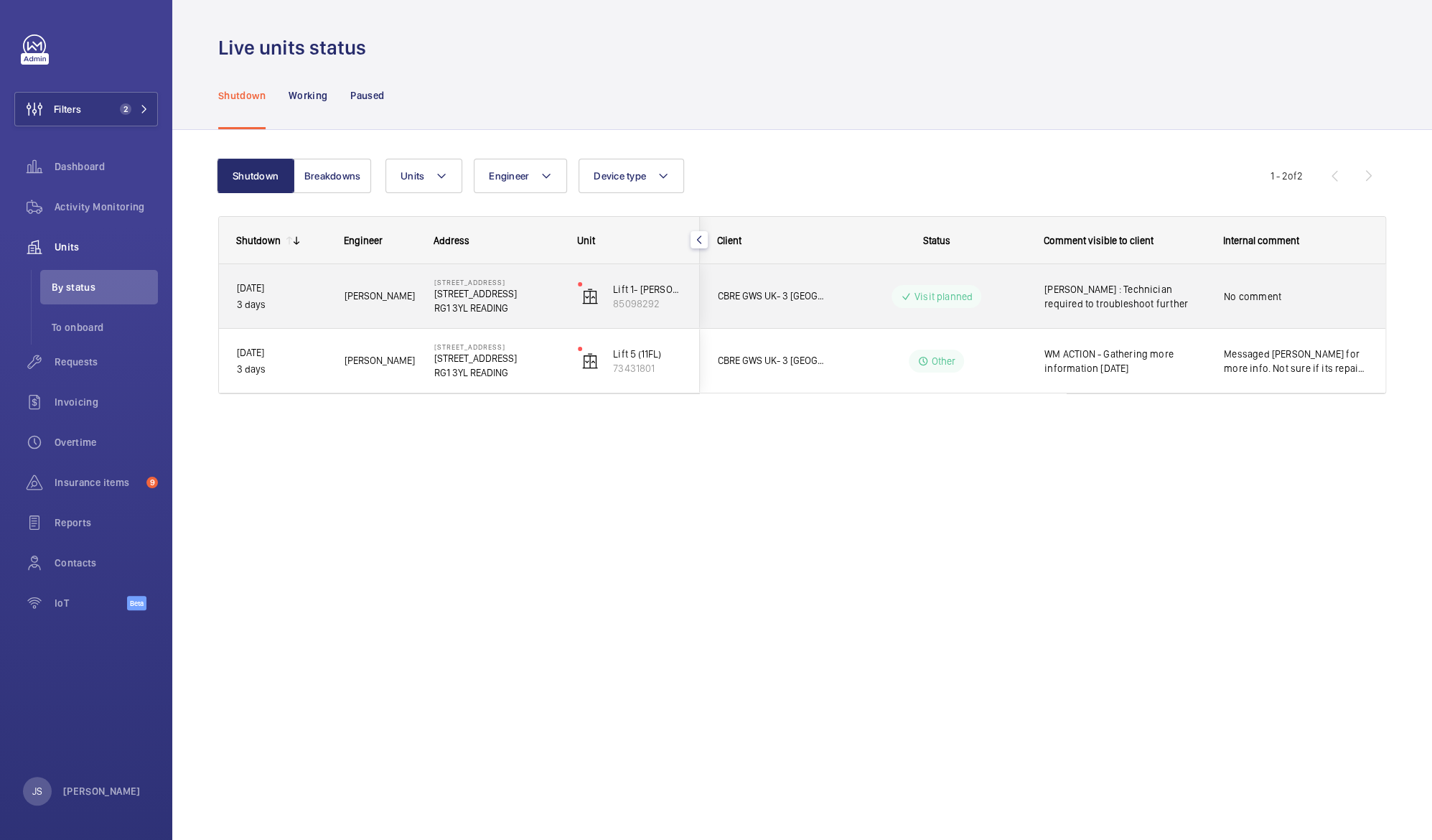
click at [1113, 298] on span "[PERSON_NAME] : Technician required to troubleshoot further" at bounding box center [1125, 296] width 161 height 29
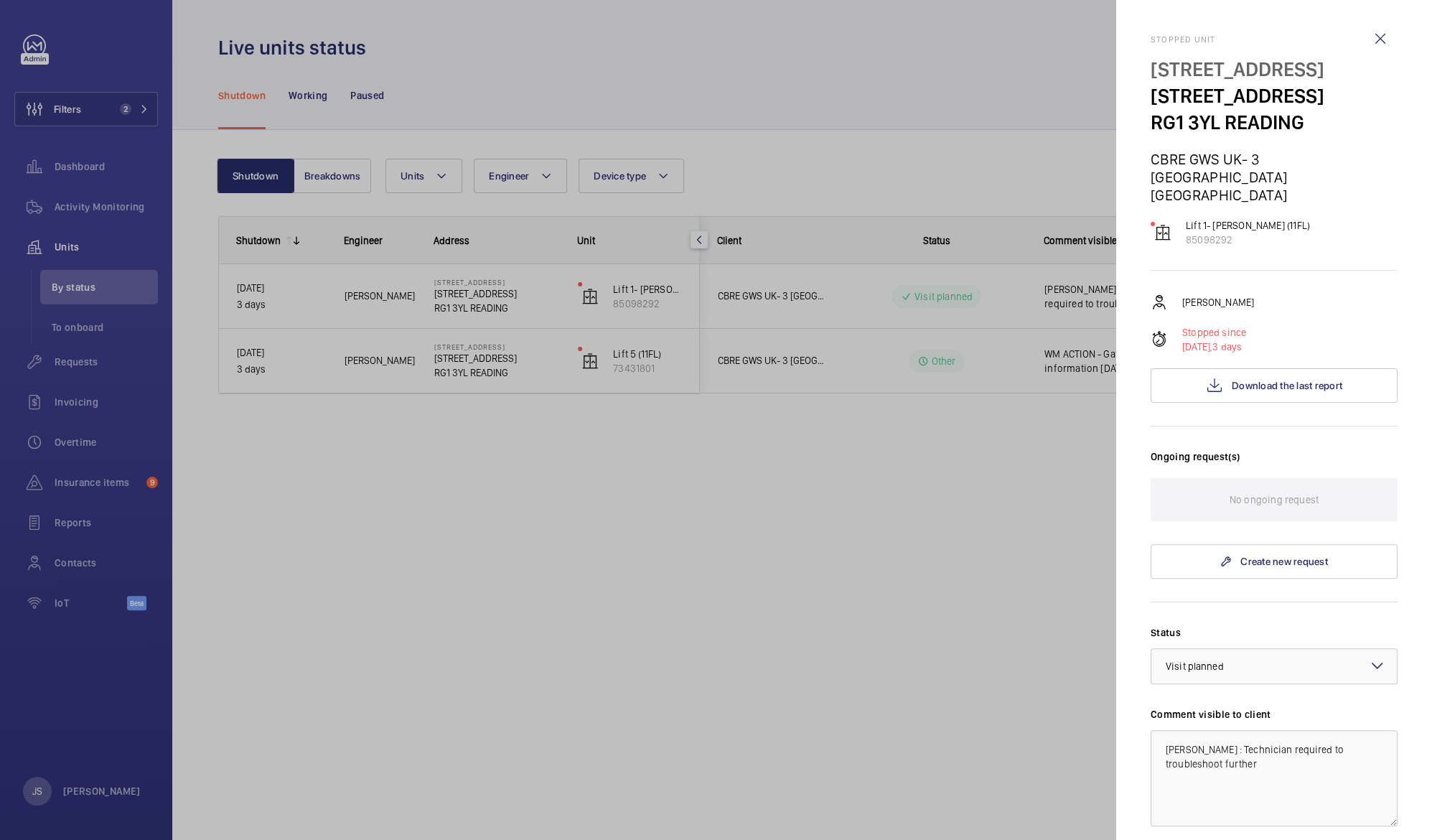
click at [933, 528] on div at bounding box center [716, 420] width 1432 height 840
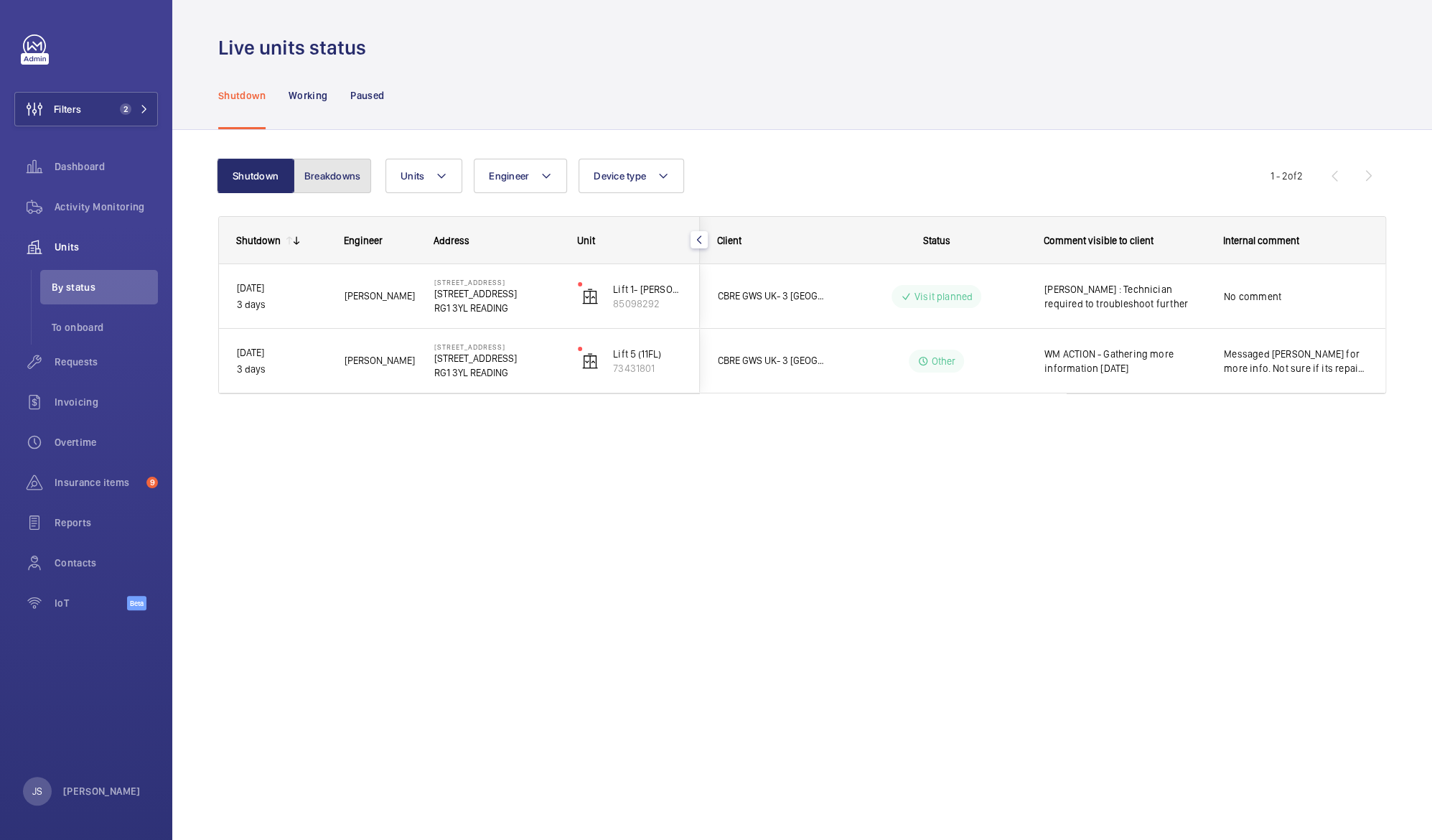
click at [323, 172] on button "Breakdowns" at bounding box center [332, 176] width 78 height 34
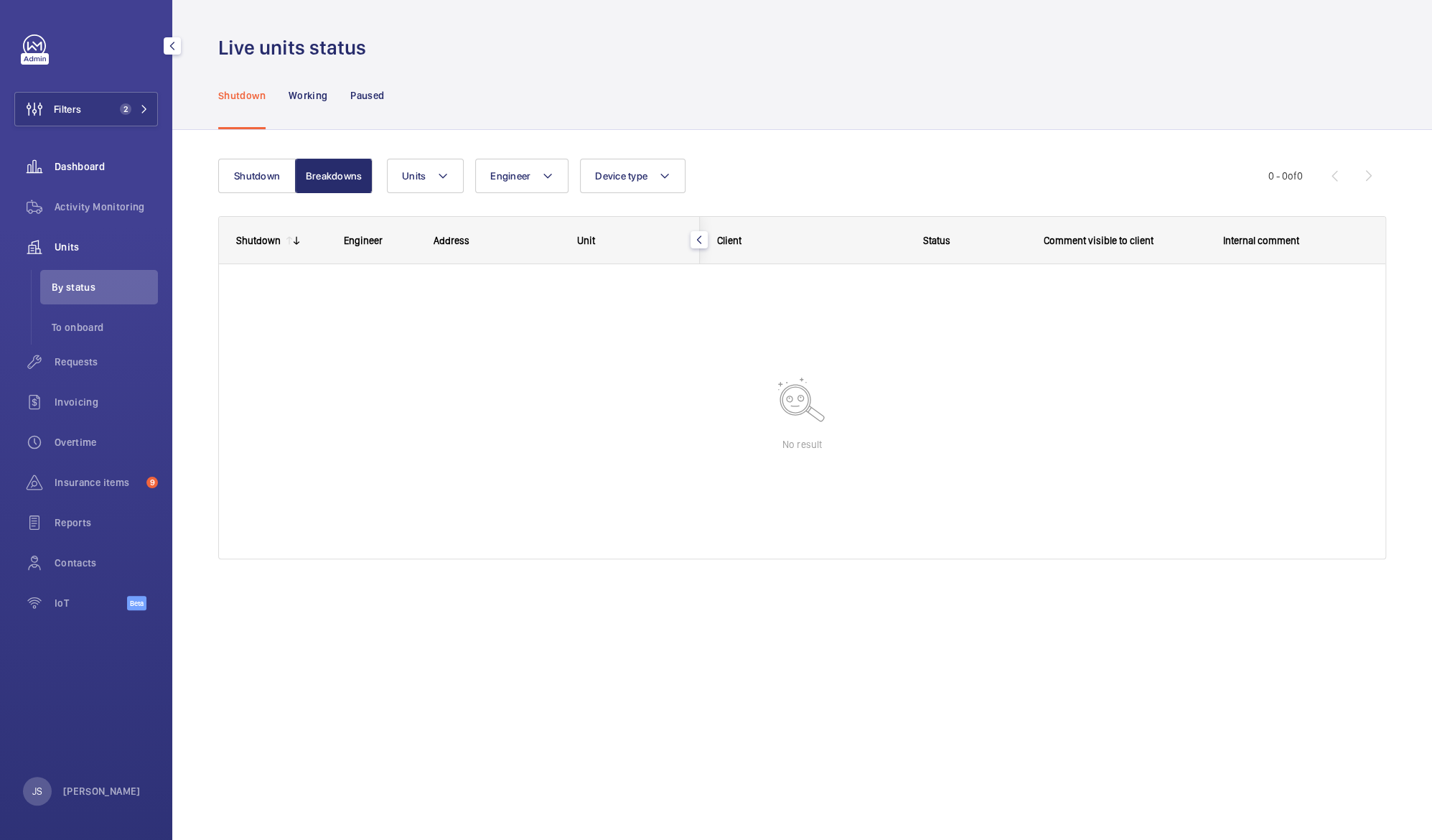
click at [52, 169] on wm-front-icon-button at bounding box center [34, 166] width 40 height 34
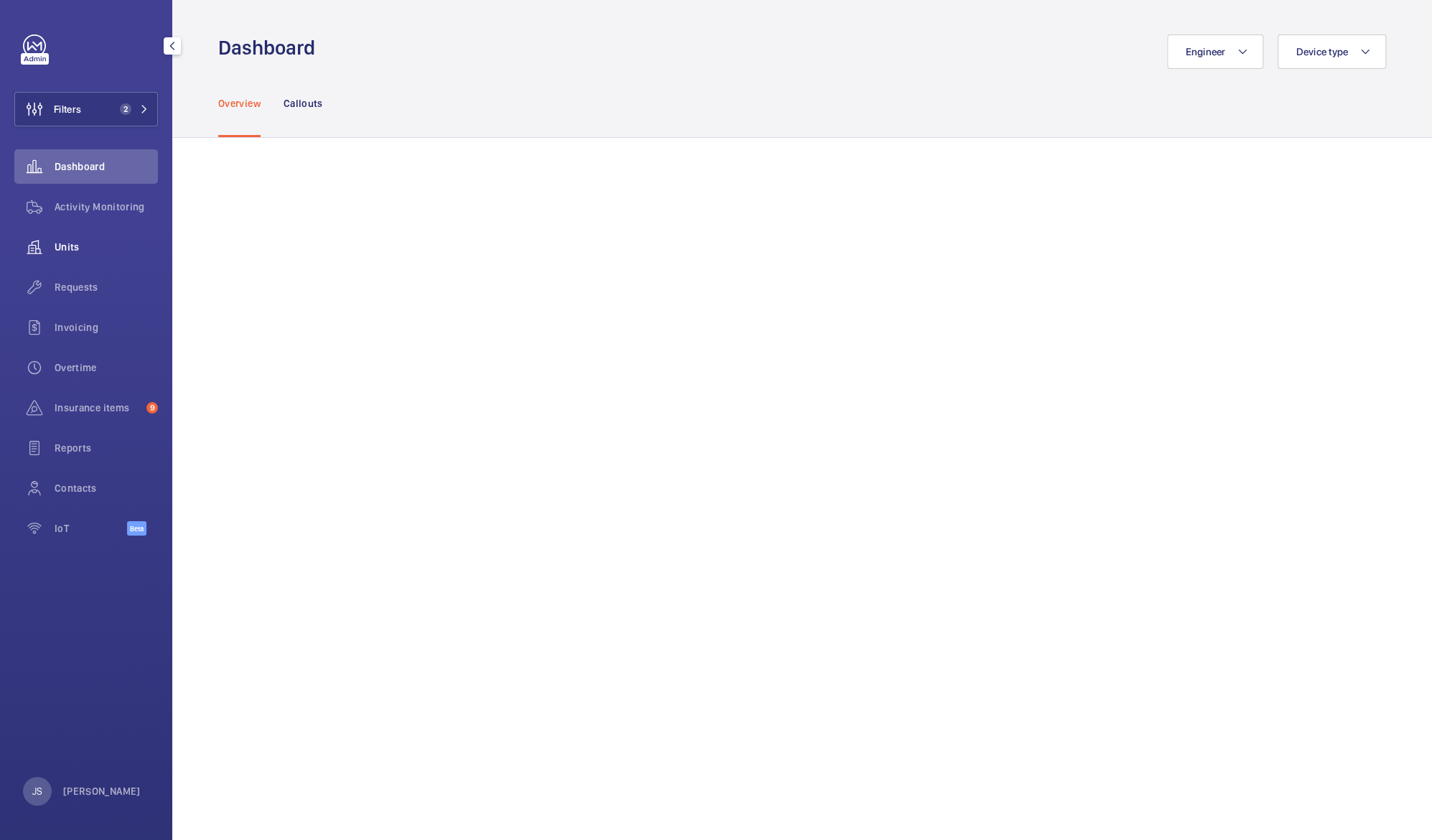
click at [70, 247] on span "Units" at bounding box center [106, 247] width 103 height 15
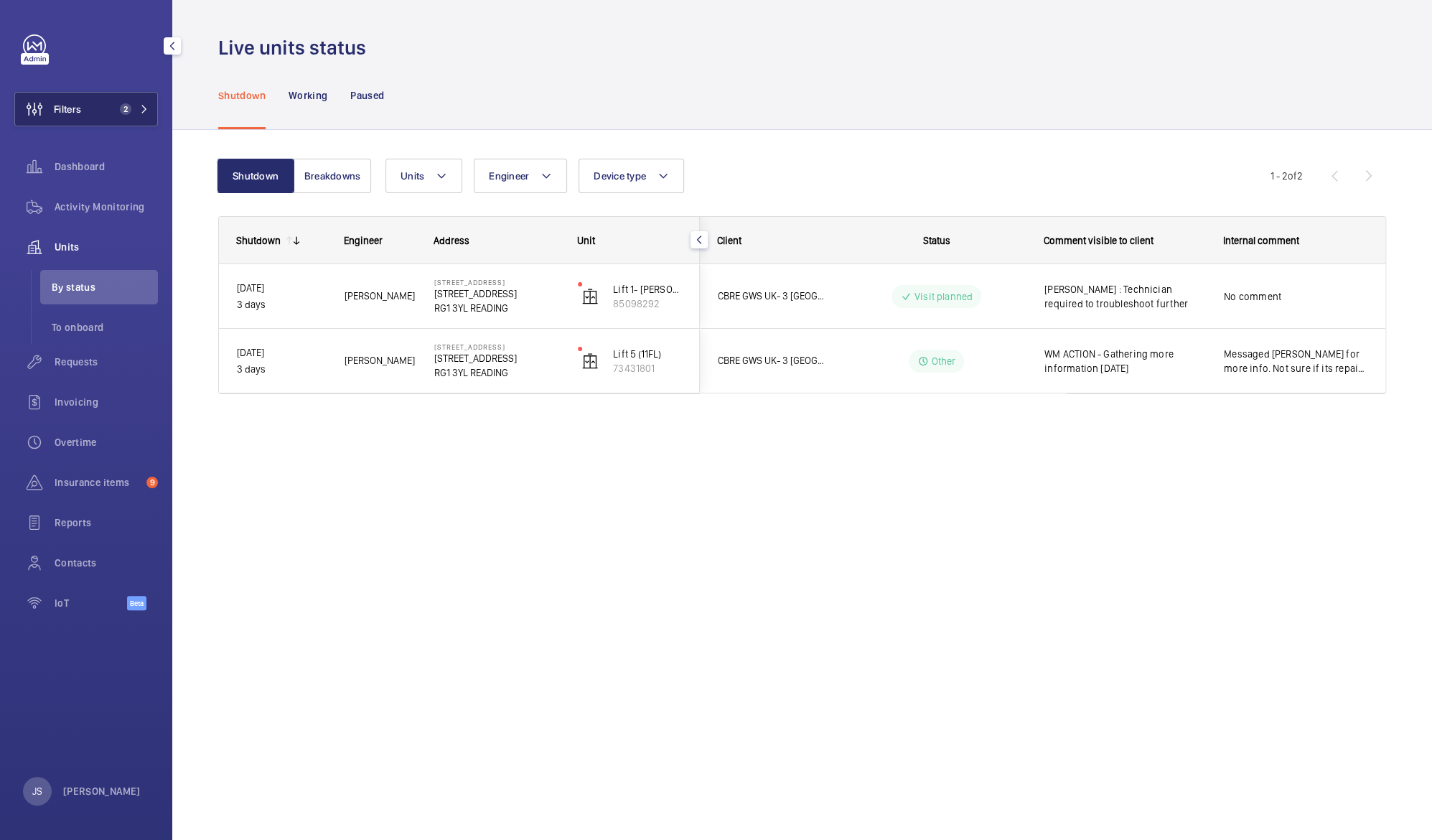
click at [68, 111] on span "Filters" at bounding box center [67, 109] width 27 height 15
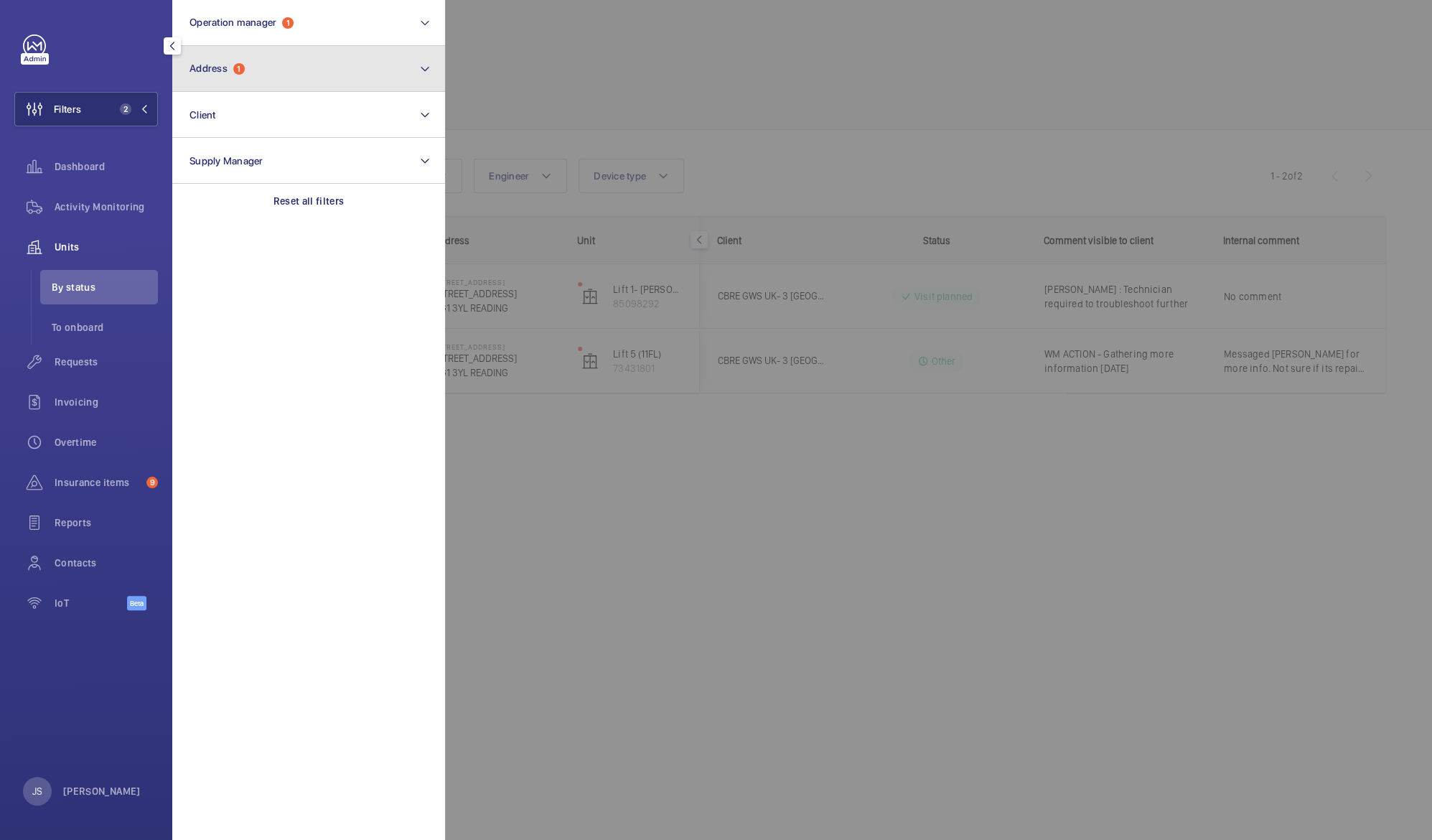
click at [228, 67] on span "Address" at bounding box center [209, 68] width 38 height 12
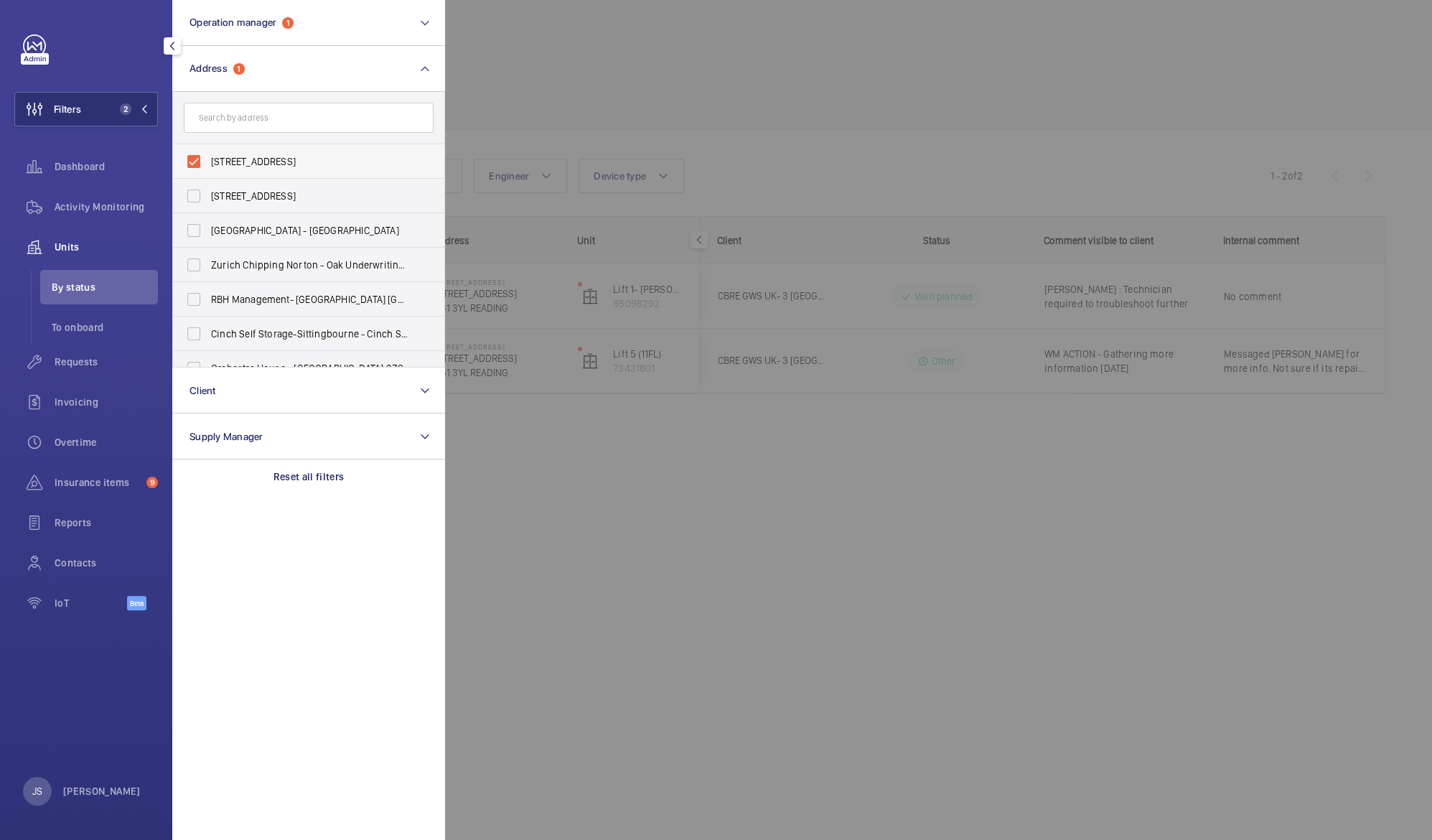
click at [229, 161] on span "[STREET_ADDRESS]" at bounding box center [310, 162] width 198 height 15
click at [208, 161] on input "[STREET_ADDRESS]" at bounding box center [193, 161] width 29 height 29
checkbox input "false"
click at [231, 121] on input "text" at bounding box center [308, 117] width 250 height 30
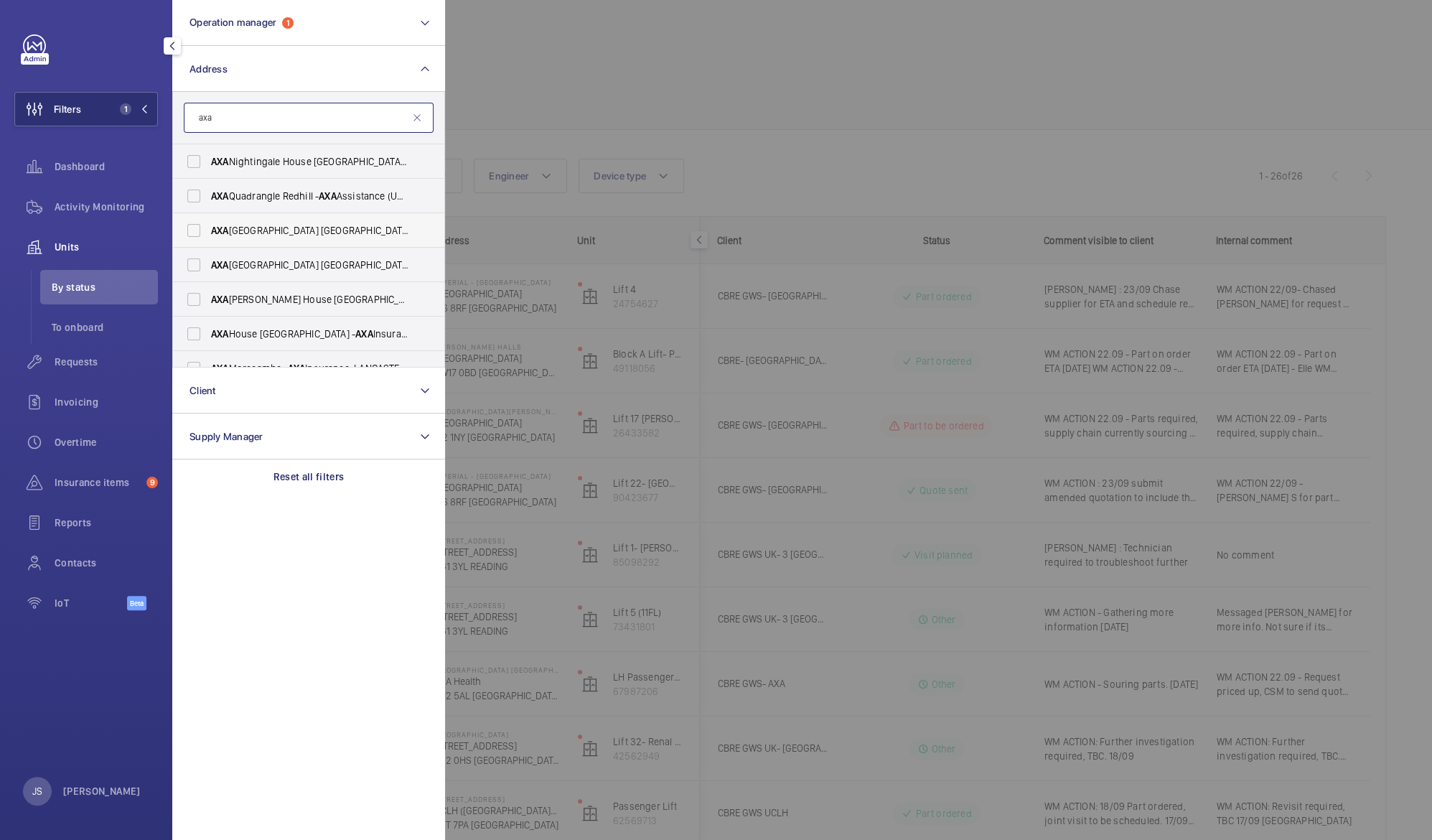
type input "axa"
click at [353, 233] on span "AXA International House [GEOGRAPHIC_DATA][PERSON_NAME] - [GEOGRAPHIC_DATA], [GE…" at bounding box center [310, 230] width 198 height 15
click at [208, 233] on input "AXA International House [GEOGRAPHIC_DATA][PERSON_NAME] - [GEOGRAPHIC_DATA], [GE…" at bounding box center [193, 230] width 29 height 29
checkbox input "true"
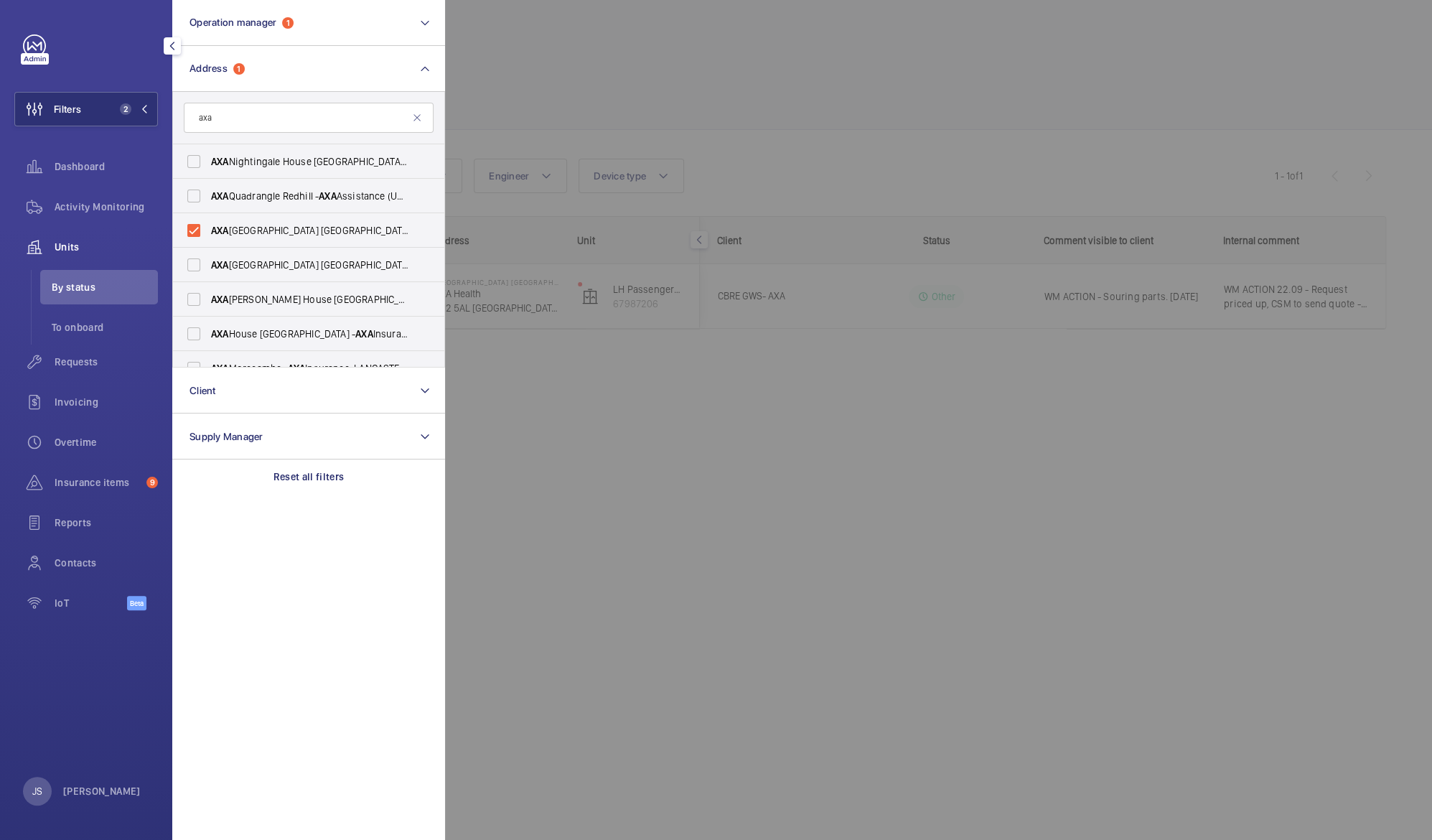
click at [522, 105] on div at bounding box center [1161, 420] width 1432 height 840
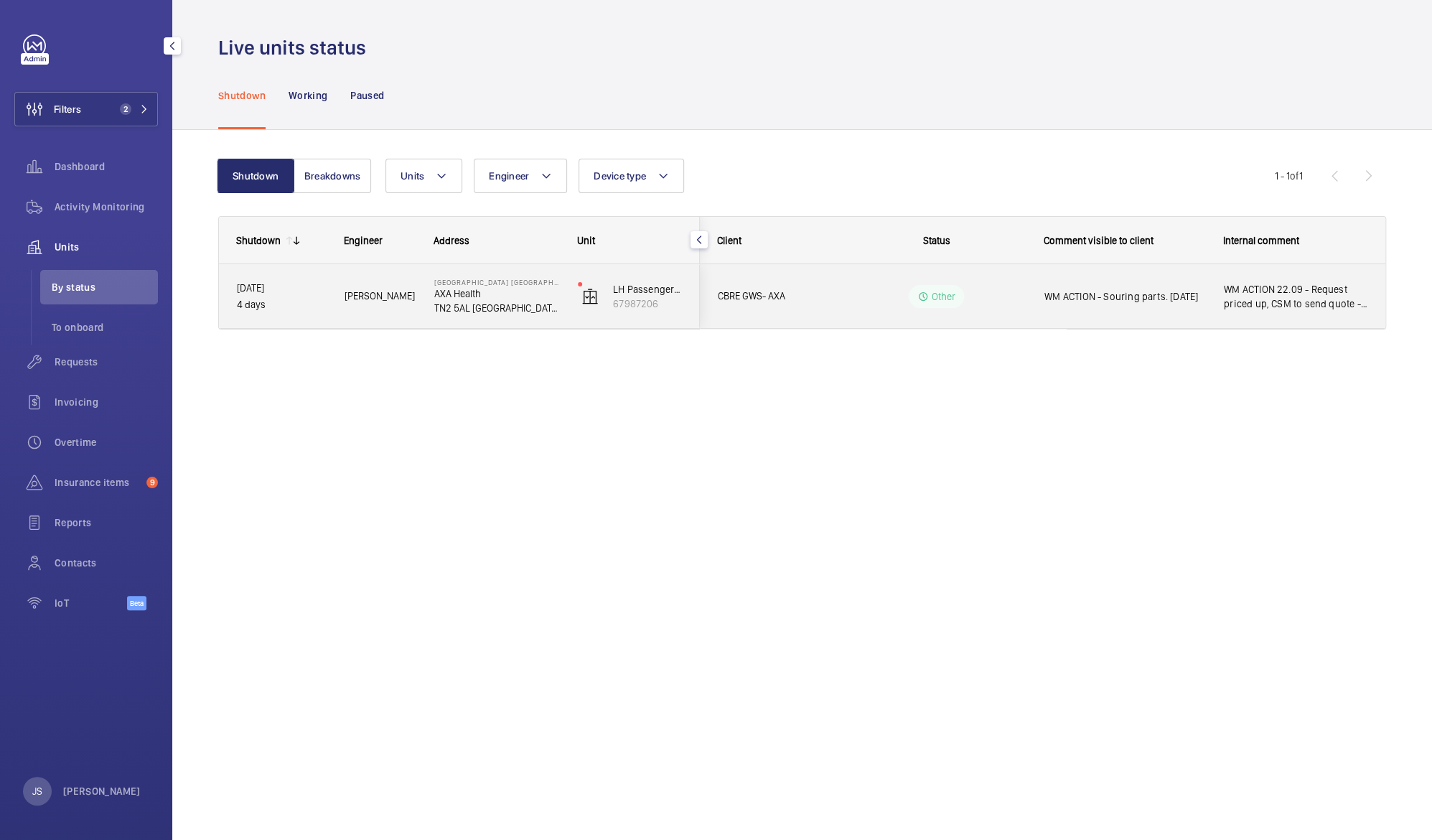
click at [465, 297] on p "AXA Health" at bounding box center [496, 293] width 125 height 15
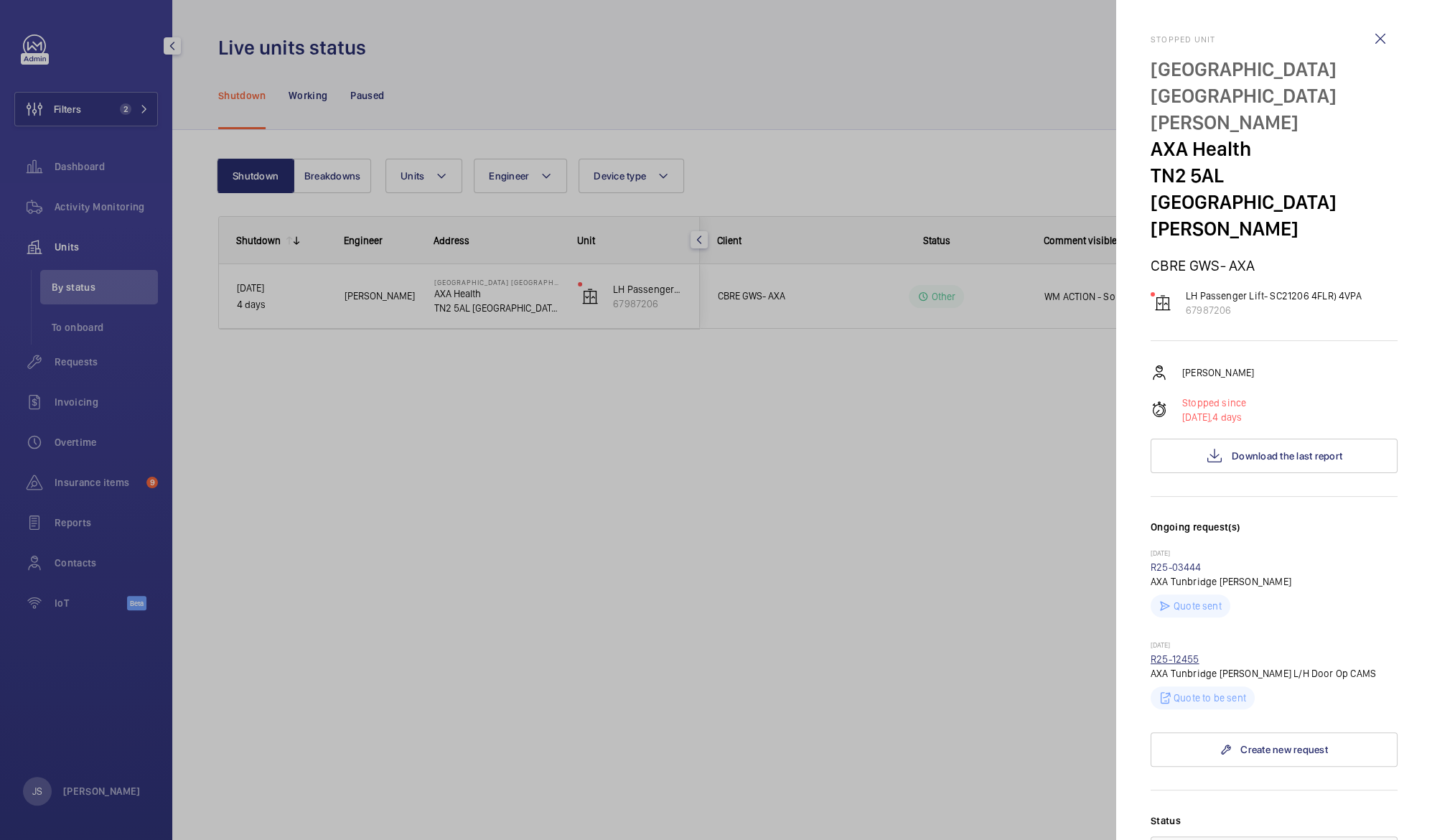
click at [1196, 653] on link "R25-12455" at bounding box center [1174, 659] width 49 height 12
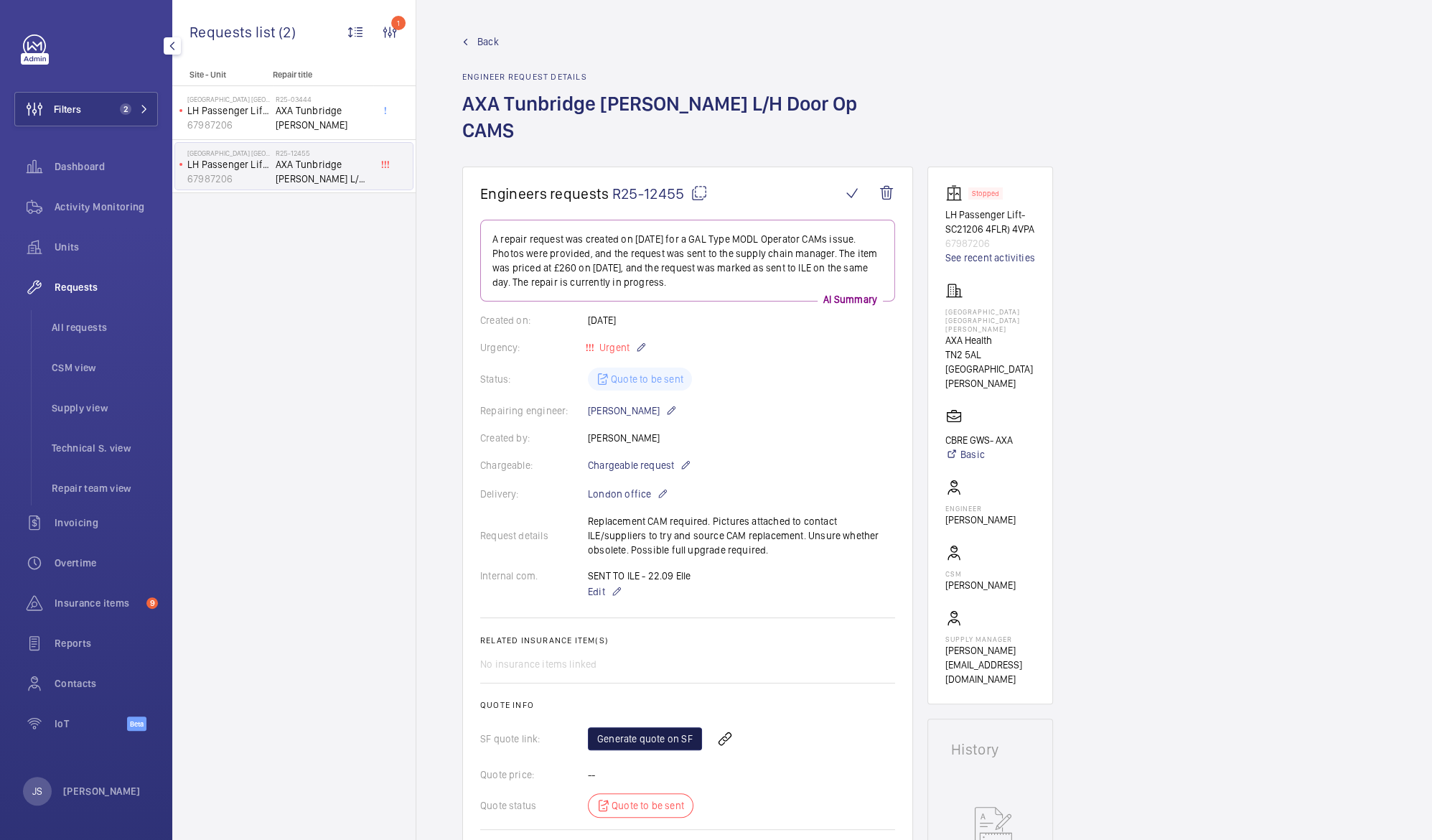
click at [655, 727] on link "Generate quote on SF" at bounding box center [645, 738] width 114 height 23
drag, startPoint x: 708, startPoint y: 211, endPoint x: 874, endPoint y: 209, distance: 166.0
click at [874, 232] on p "A repair request was created on [DATE] for a GAL Type MODL Operator CAMs issue.…" at bounding box center [688, 260] width 391 height 57
drag, startPoint x: 874, startPoint y: 209, endPoint x: 807, endPoint y: 214, distance: 67.2
copy p "GAL Type MODL Operator CAMs issue."
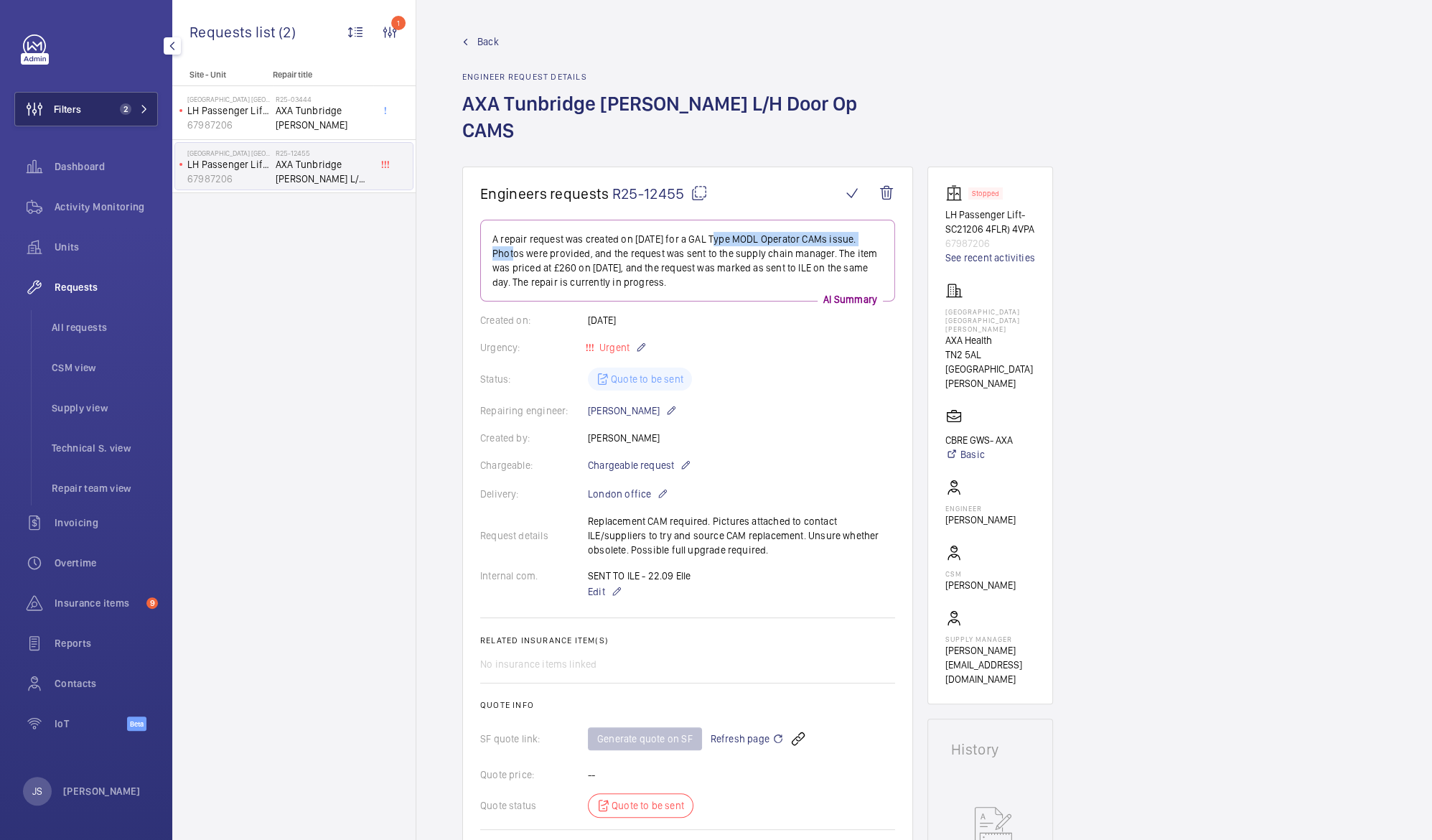
click at [80, 106] on span "Filters" at bounding box center [67, 109] width 27 height 15
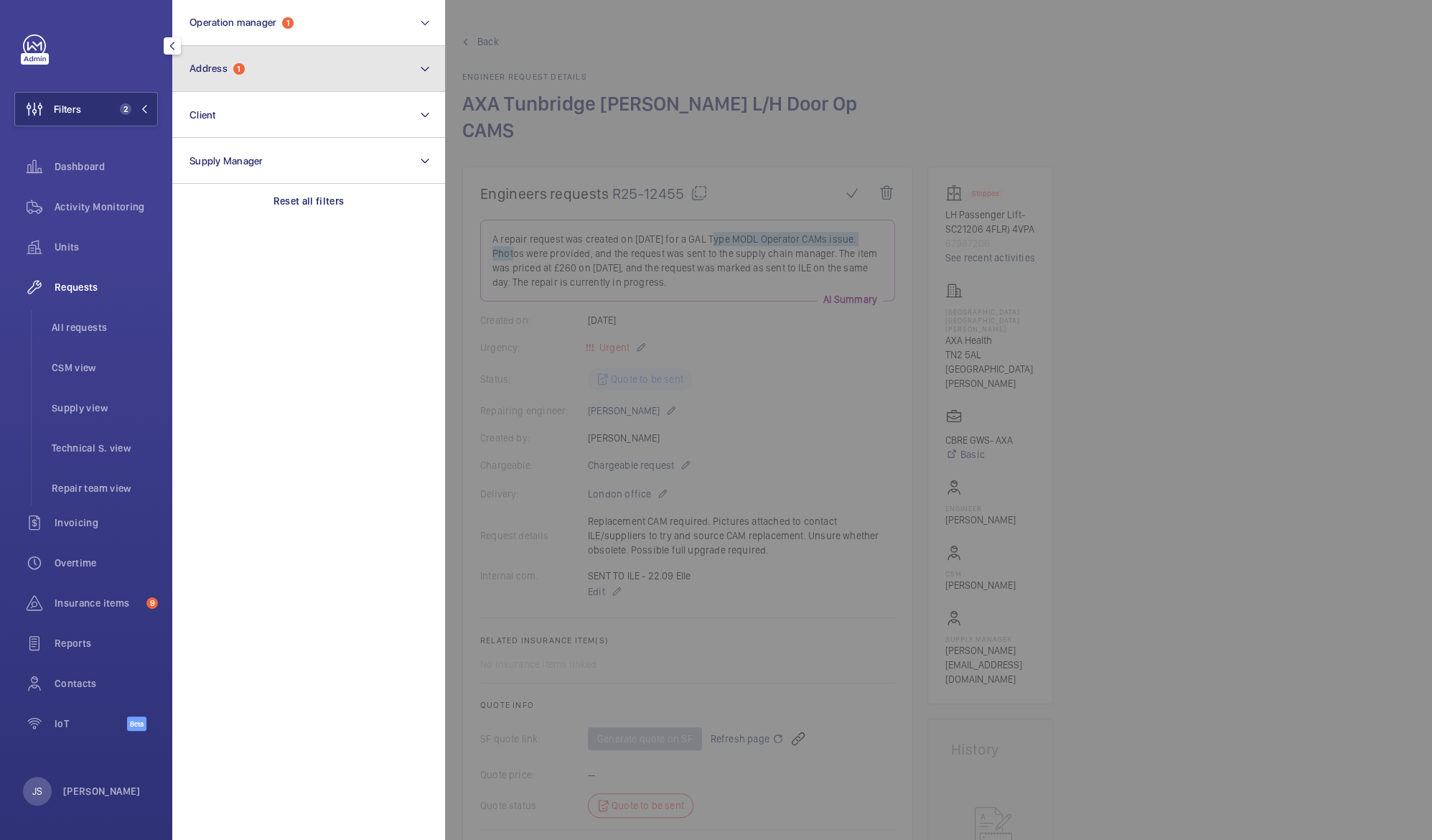
click at [218, 70] on span "Address" at bounding box center [209, 68] width 38 height 12
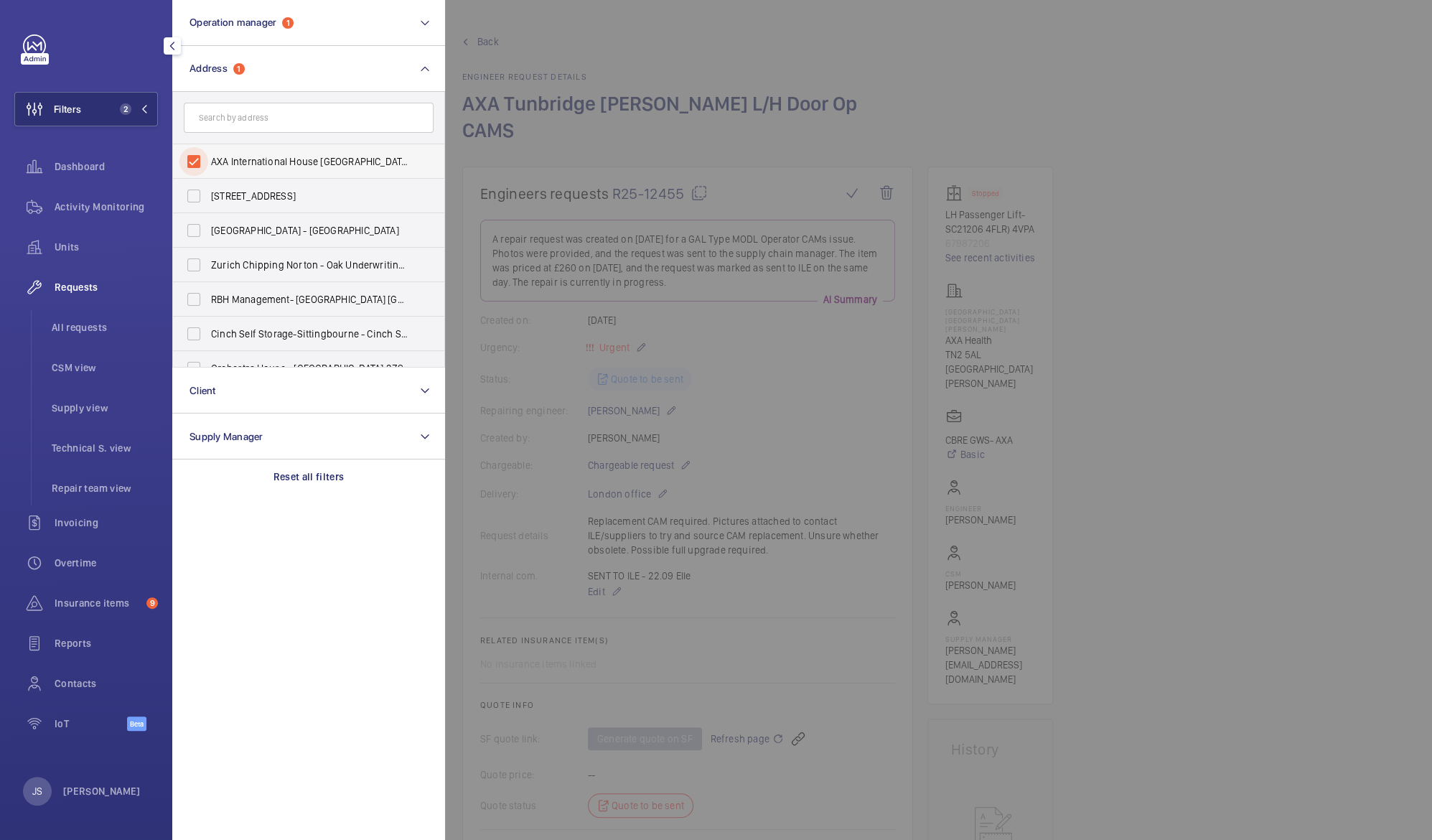
click at [195, 161] on input "AXA International House [GEOGRAPHIC_DATA][PERSON_NAME] - [GEOGRAPHIC_DATA], [GE…" at bounding box center [193, 161] width 29 height 29
checkbox input "false"
click at [528, 38] on div at bounding box center [1161, 420] width 1432 height 840
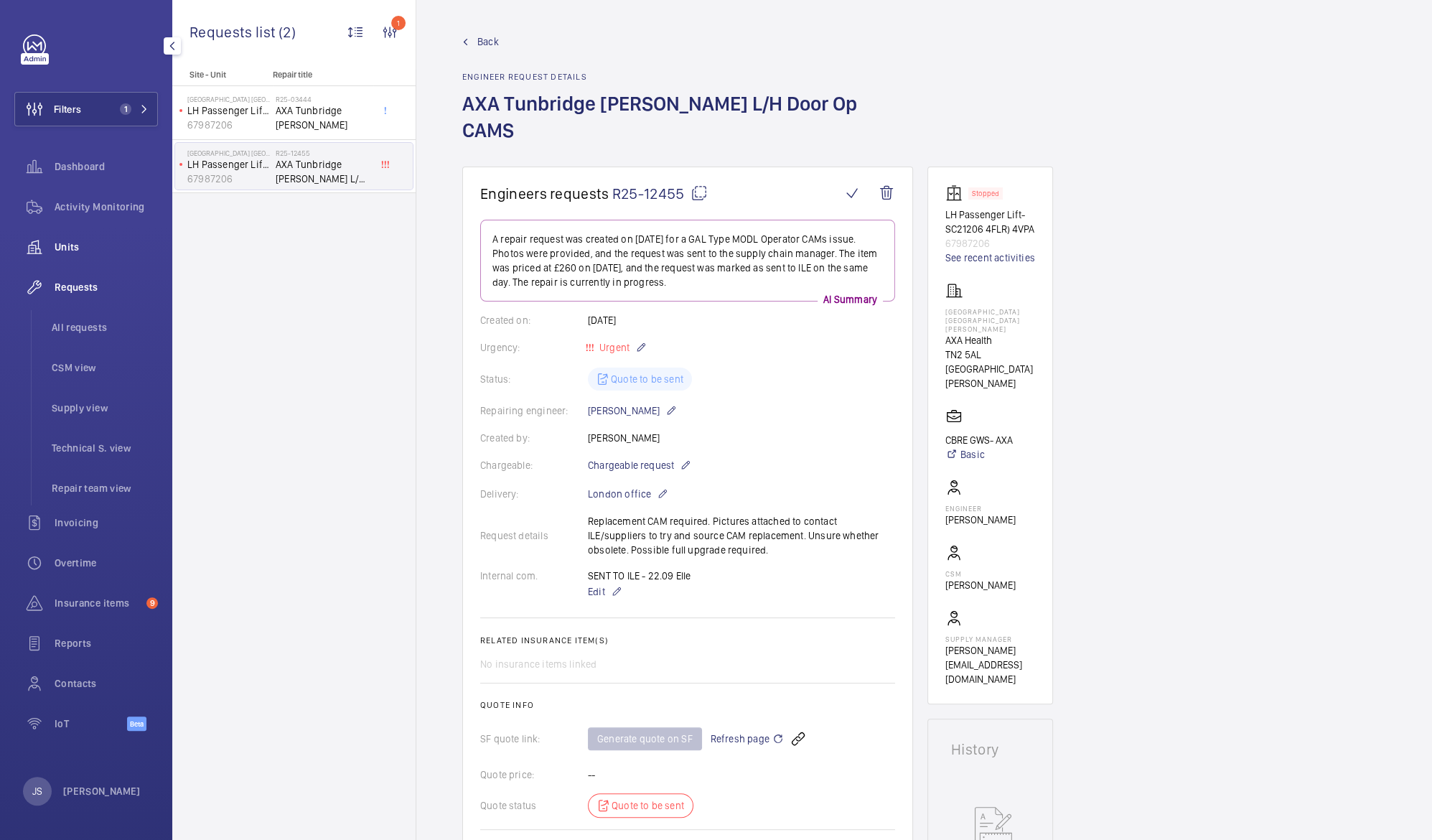
click at [67, 245] on span "Units" at bounding box center [106, 247] width 103 height 15
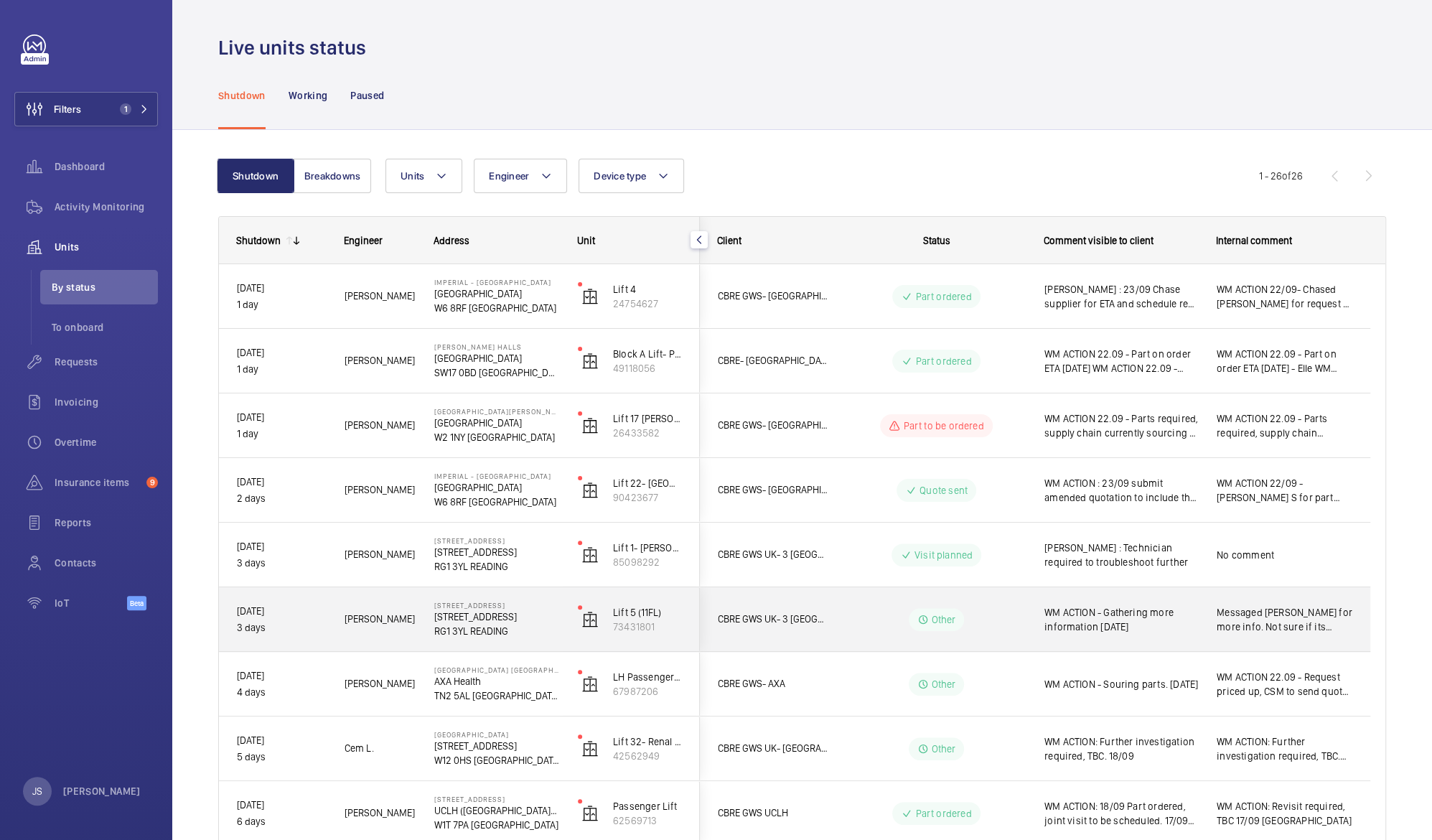
click at [463, 622] on p "[STREET_ADDRESS]" at bounding box center [496, 617] width 125 height 15
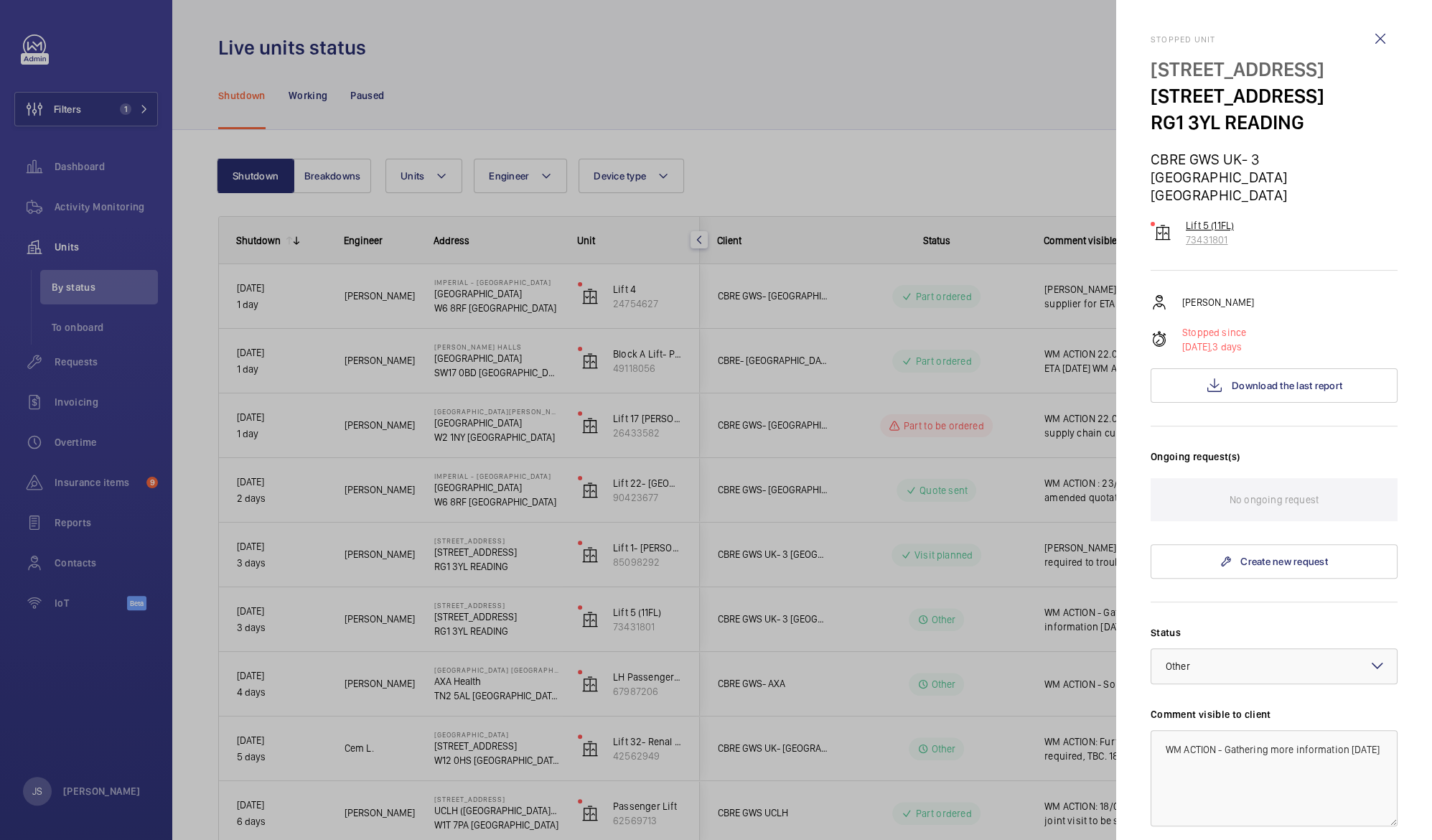
click at [1202, 233] on p "73431801" at bounding box center [1210, 240] width 48 height 15
